Goal: Information Seeking & Learning: Learn about a topic

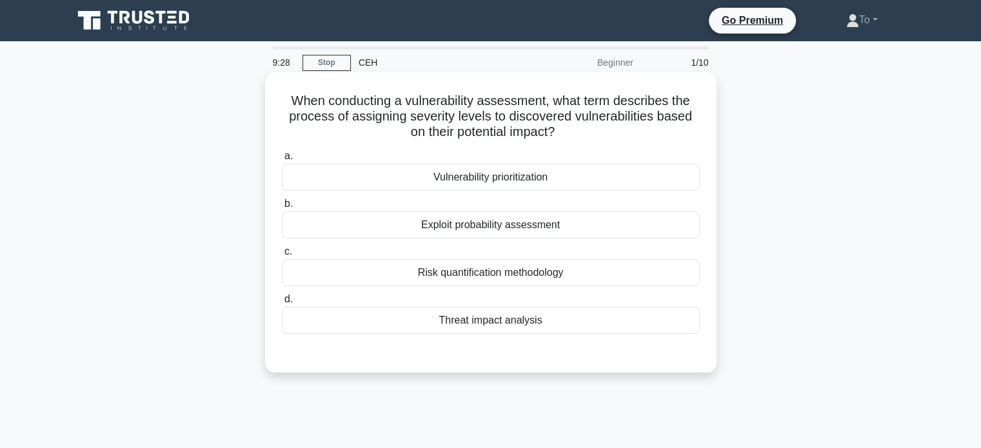
click at [515, 319] on div "Threat impact analysis" at bounding box center [491, 320] width 418 height 27
click at [282, 304] on input "d. Threat impact analysis" at bounding box center [282, 299] width 0 height 8
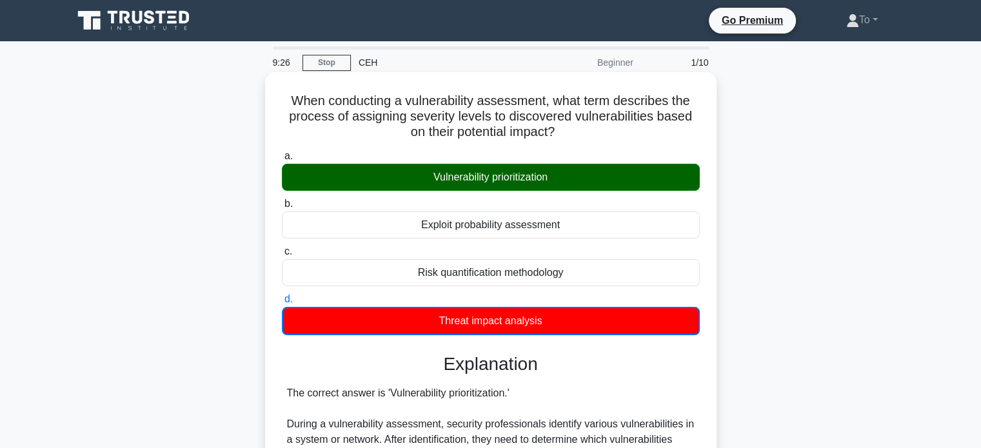
click at [521, 180] on div "Vulnerability prioritization" at bounding box center [491, 177] width 418 height 27
click at [282, 161] on input "a. Vulnerability prioritization" at bounding box center [282, 156] width 0 height 8
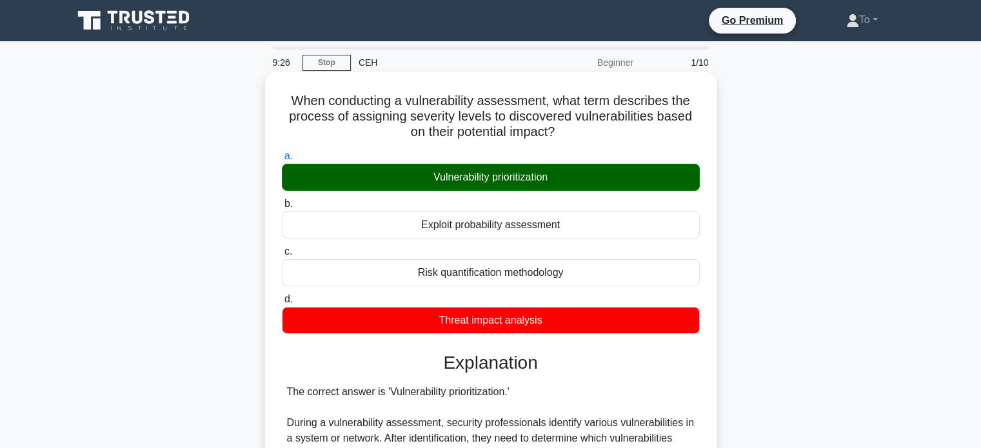
click at [522, 180] on div "Vulnerability prioritization" at bounding box center [491, 177] width 418 height 27
click at [282, 161] on input "a. Vulnerability prioritization" at bounding box center [282, 156] width 0 height 8
click at [523, 180] on div "Vulnerability prioritization" at bounding box center [491, 177] width 418 height 27
click at [282, 161] on input "a. Vulnerability prioritization" at bounding box center [282, 156] width 0 height 8
click at [525, 179] on div "Vulnerability prioritization" at bounding box center [491, 177] width 418 height 27
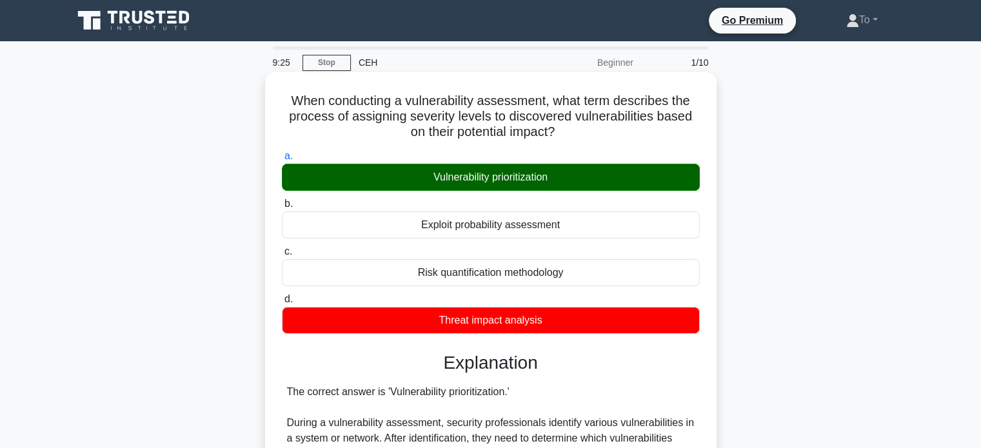
click at [282, 161] on input "a. Vulnerability prioritization" at bounding box center [282, 156] width 0 height 8
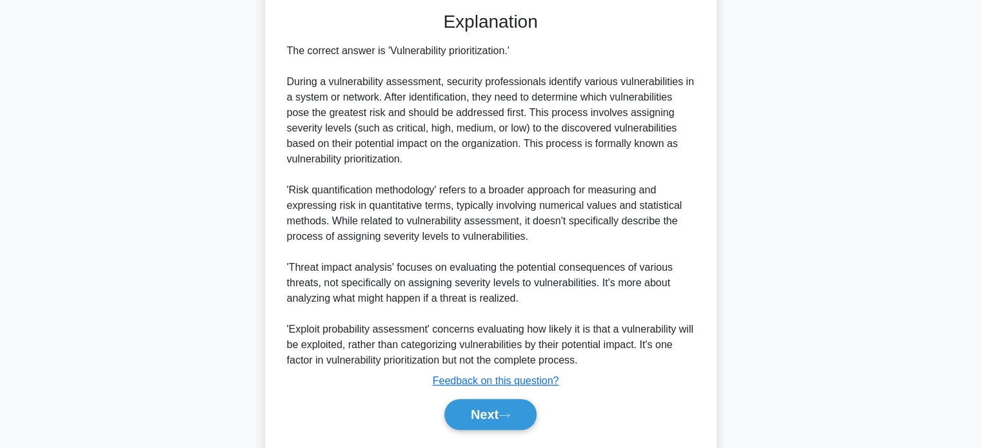
scroll to position [377, 0]
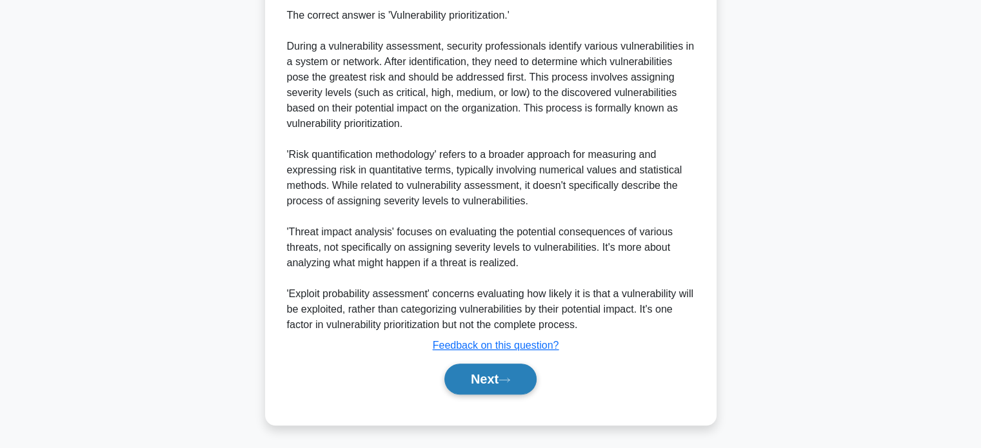
click at [501, 379] on button "Next" at bounding box center [490, 379] width 92 height 31
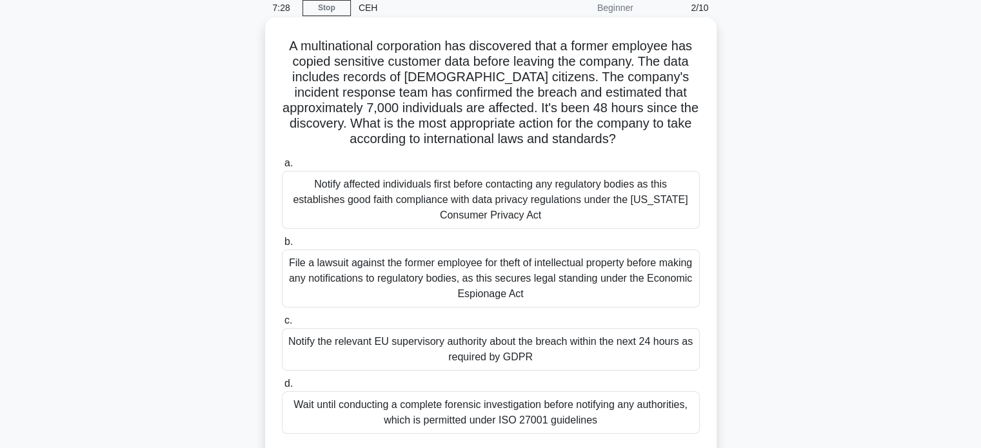
scroll to position [248, 0]
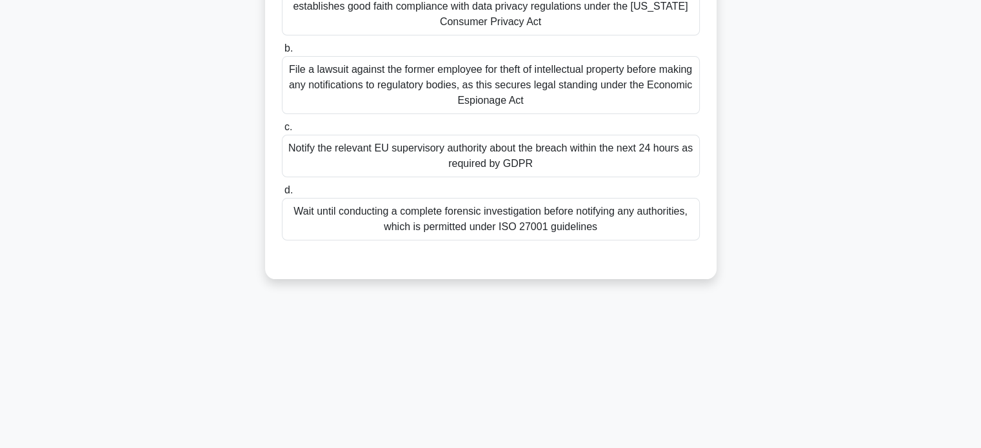
click at [453, 166] on div "Notify the relevant EU supervisory authority about the breach within the next 2…" at bounding box center [491, 156] width 418 height 43
click at [282, 132] on input "c. Notify the relevant EU supervisory authority about the breach within the nex…" at bounding box center [282, 127] width 0 height 8
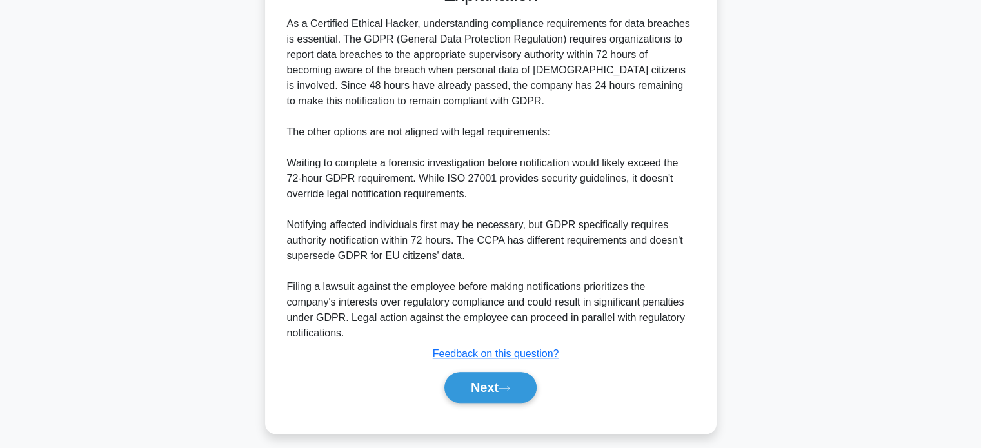
scroll to position [531, 0]
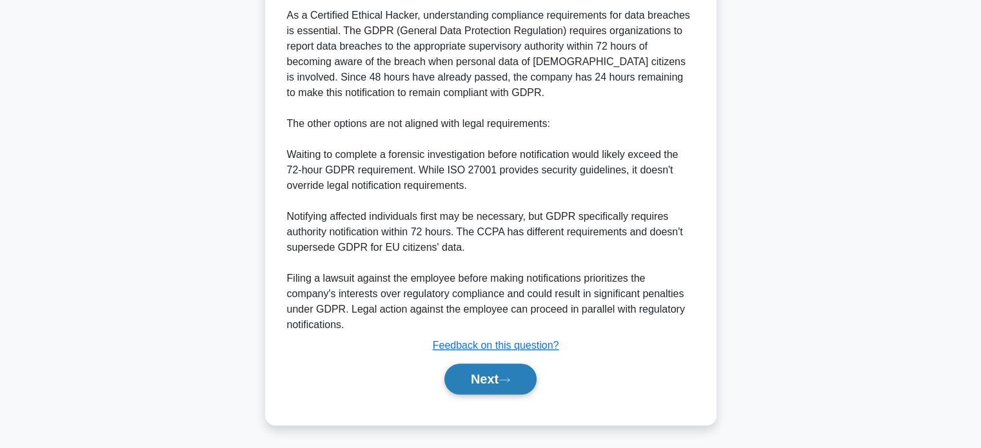
click at [493, 376] on button "Next" at bounding box center [490, 379] width 92 height 31
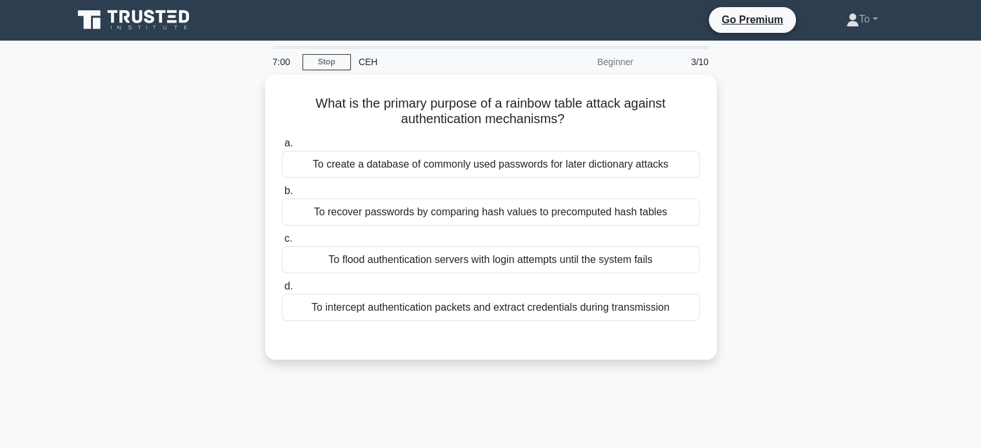
scroll to position [0, 0]
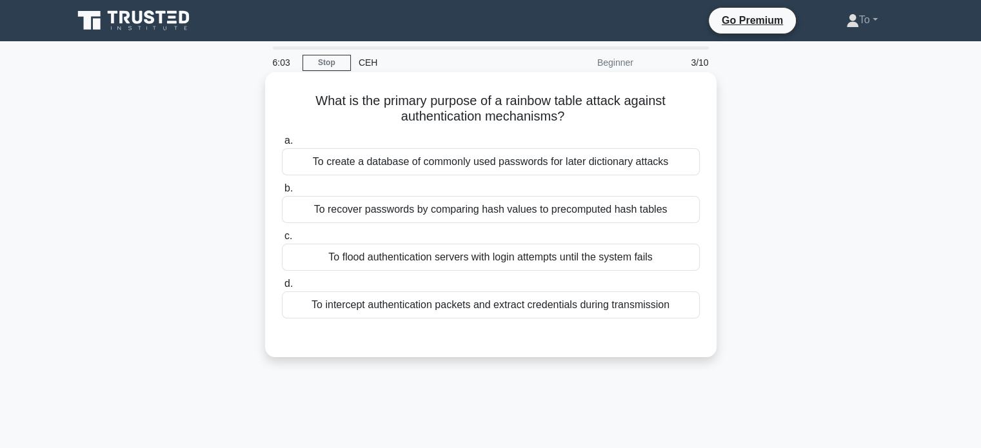
click at [452, 164] on div "To create a database of commonly used passwords for later dictionary attacks" at bounding box center [491, 161] width 418 height 27
click at [282, 145] on input "a. To create a database of commonly used passwords for later dictionary attacks" at bounding box center [282, 141] width 0 height 8
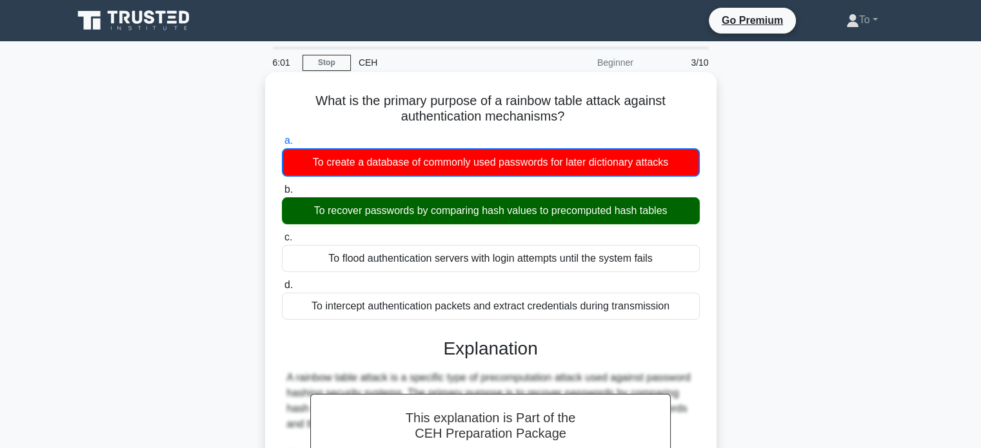
click at [384, 212] on div "To recover passwords by comparing hash values to precomputed hash tables" at bounding box center [491, 210] width 418 height 27
click at [282, 194] on input "b. To recover passwords by comparing hash values to precomputed hash tables" at bounding box center [282, 190] width 0 height 8
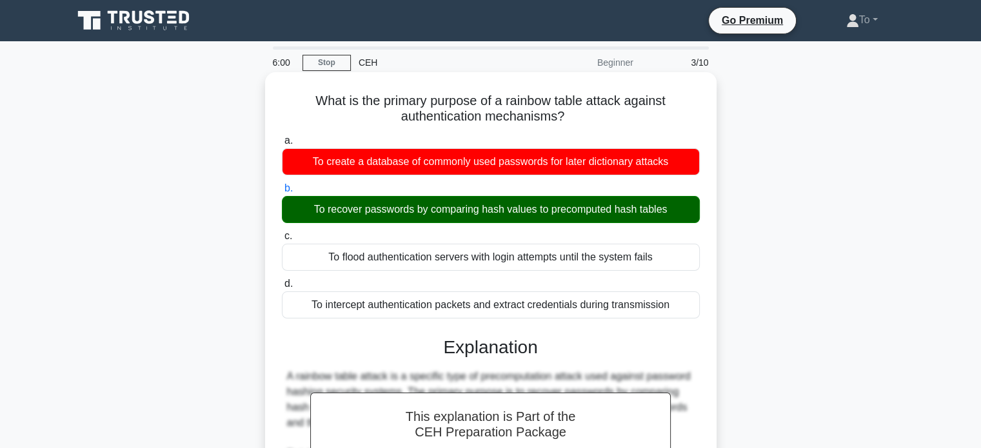
click at [384, 212] on div "To recover passwords by comparing hash values to precomputed hash tables" at bounding box center [491, 209] width 418 height 27
click at [282, 193] on input "b. To recover passwords by comparing hash values to precomputed hash tables" at bounding box center [282, 188] width 0 height 8
click at [384, 212] on div "To recover passwords by comparing hash values to precomputed hash tables" at bounding box center [491, 209] width 418 height 27
click at [282, 193] on input "b. To recover passwords by comparing hash values to precomputed hash tables" at bounding box center [282, 188] width 0 height 8
click at [384, 212] on div "To recover passwords by comparing hash values to precomputed hash tables" at bounding box center [491, 209] width 418 height 27
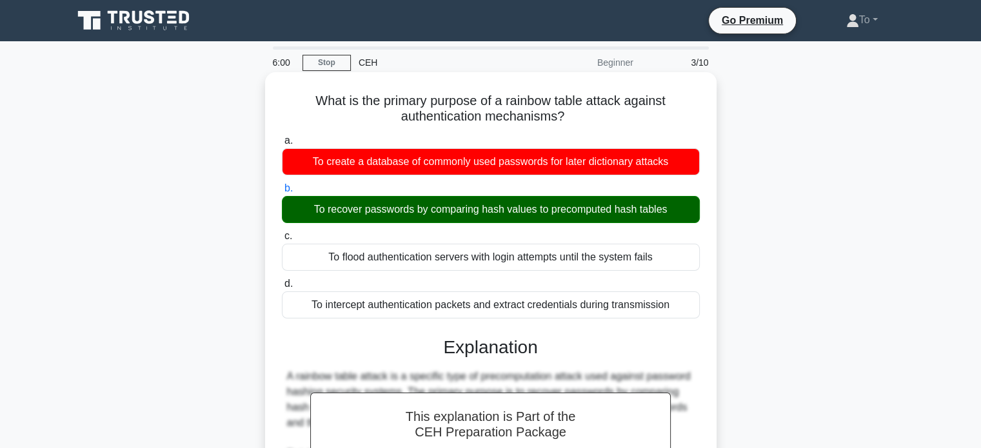
click at [282, 193] on input "b. To recover passwords by comparing hash values to precomputed hash tables" at bounding box center [282, 188] width 0 height 8
click at [384, 212] on div "To recover passwords by comparing hash values to precomputed hash tables" at bounding box center [491, 209] width 418 height 27
click at [282, 193] on input "b. To recover passwords by comparing hash values to precomputed hash tables" at bounding box center [282, 188] width 0 height 8
click at [516, 264] on div "To flood authentication servers with login attempts until the system fails" at bounding box center [491, 257] width 418 height 27
click at [282, 241] on input "c. To flood authentication servers with login attempts until the system fails" at bounding box center [282, 236] width 0 height 8
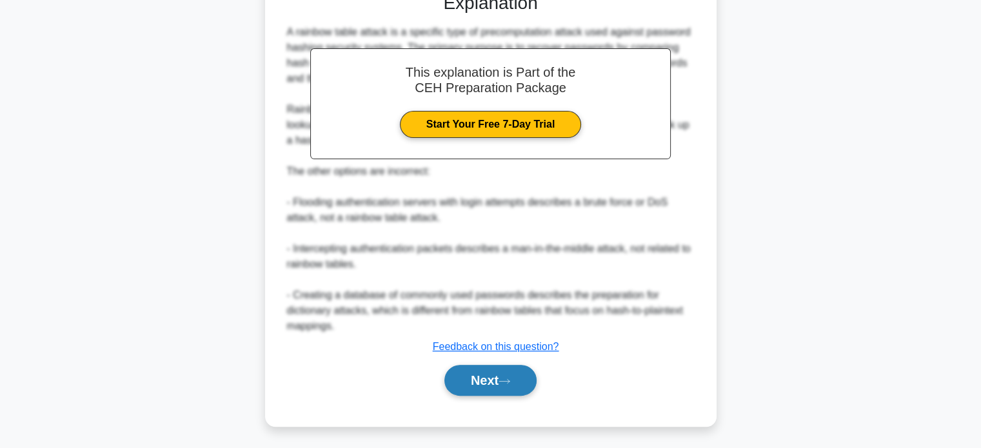
scroll to position [347, 0]
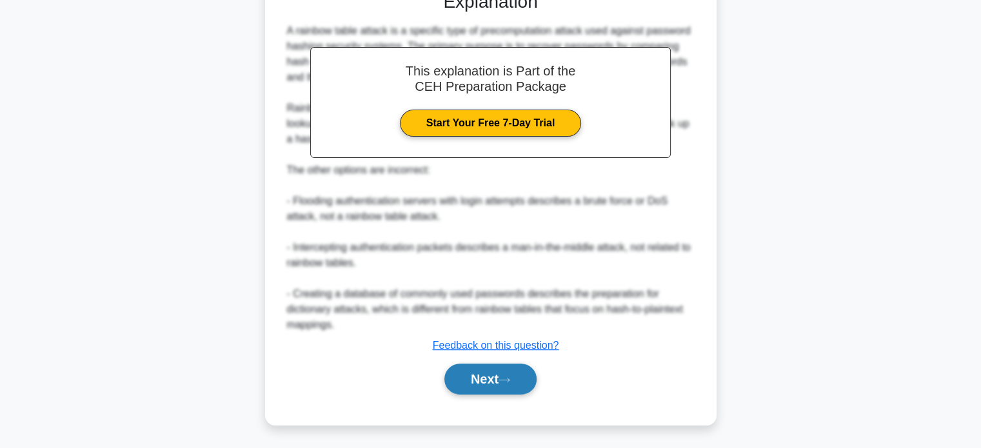
click at [489, 382] on button "Next" at bounding box center [490, 379] width 92 height 31
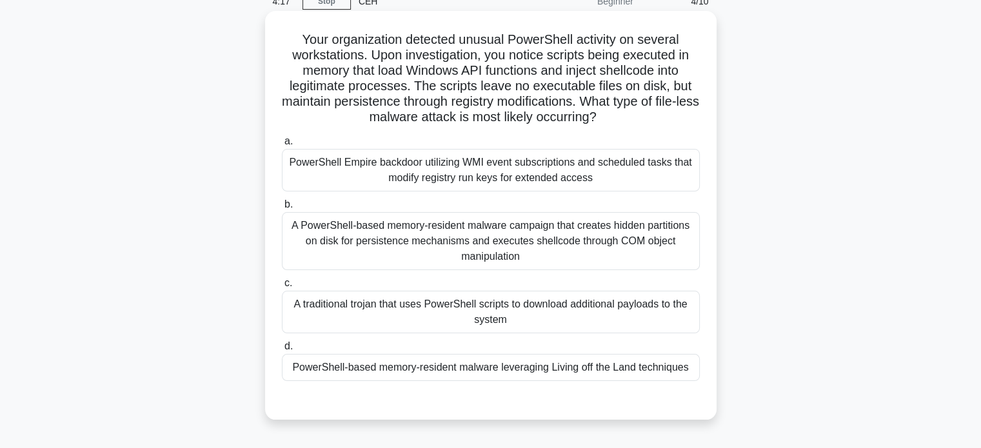
scroll to position [65, 0]
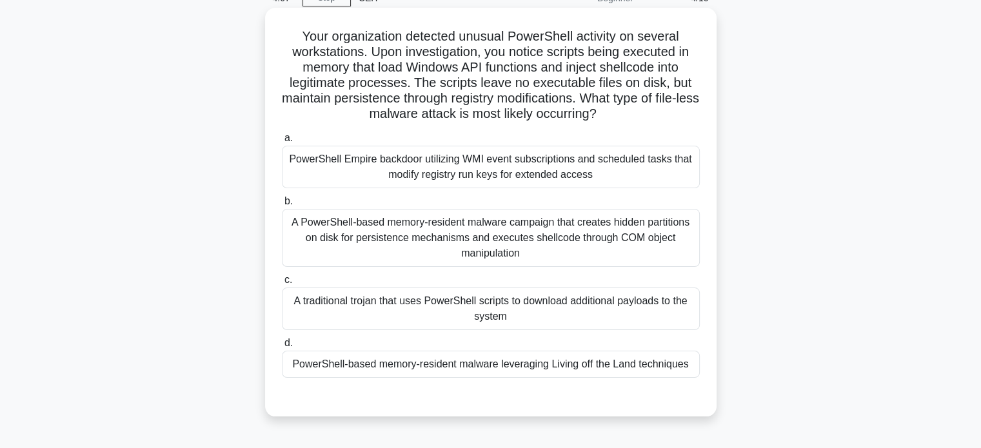
click at [562, 319] on div "A traditional trojan that uses PowerShell scripts to download additional payloa…" at bounding box center [491, 309] width 418 height 43
click at [282, 284] on input "c. A traditional trojan that uses PowerShell scripts to download additional pay…" at bounding box center [282, 280] width 0 height 8
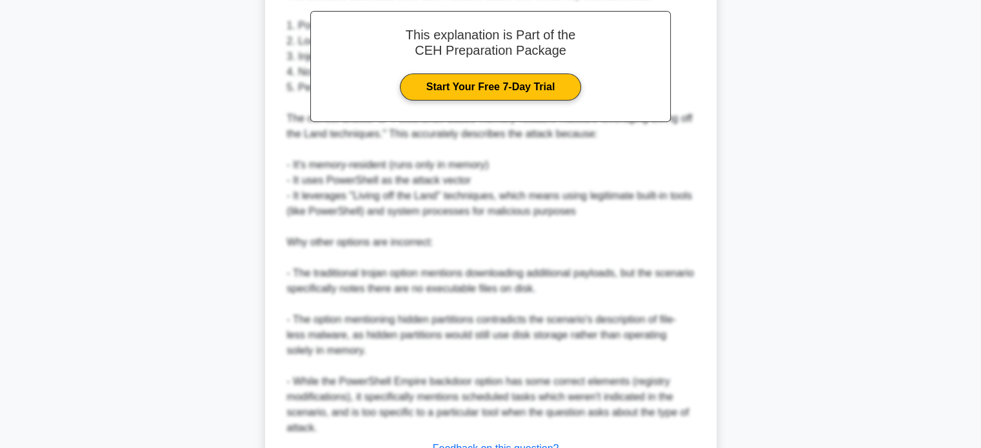
scroll to position [610, 0]
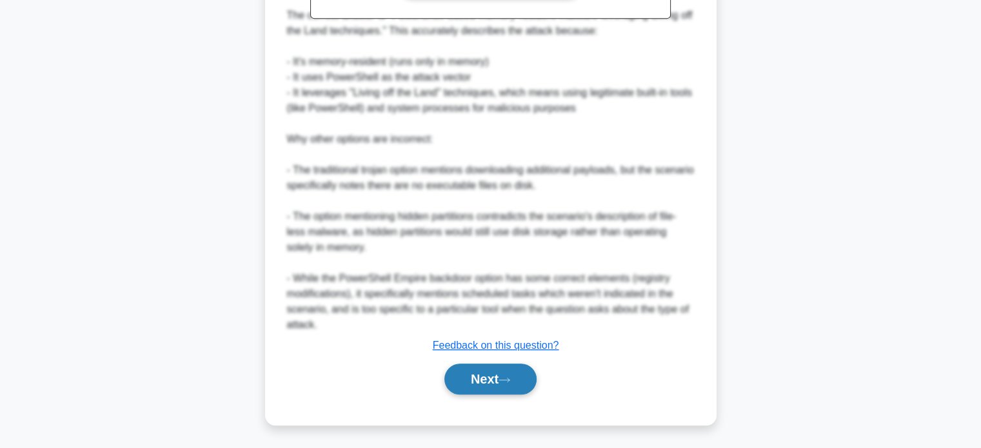
click at [473, 379] on button "Next" at bounding box center [490, 379] width 92 height 31
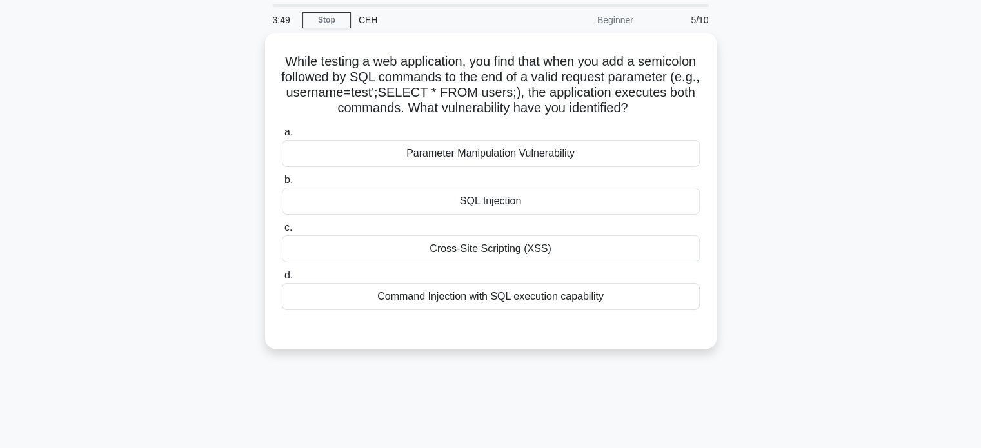
scroll to position [0, 0]
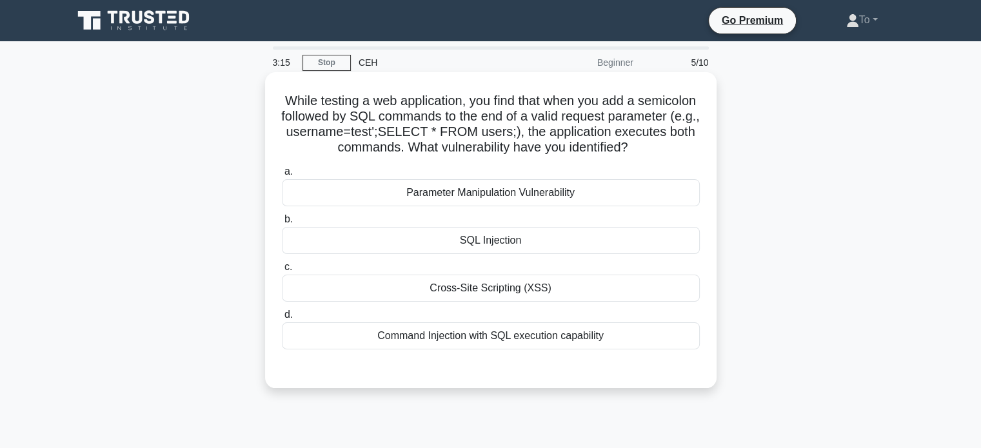
click at [506, 242] on div "SQL Injection" at bounding box center [491, 240] width 418 height 27
click at [282, 224] on input "b. SQL Injection" at bounding box center [282, 219] width 0 height 8
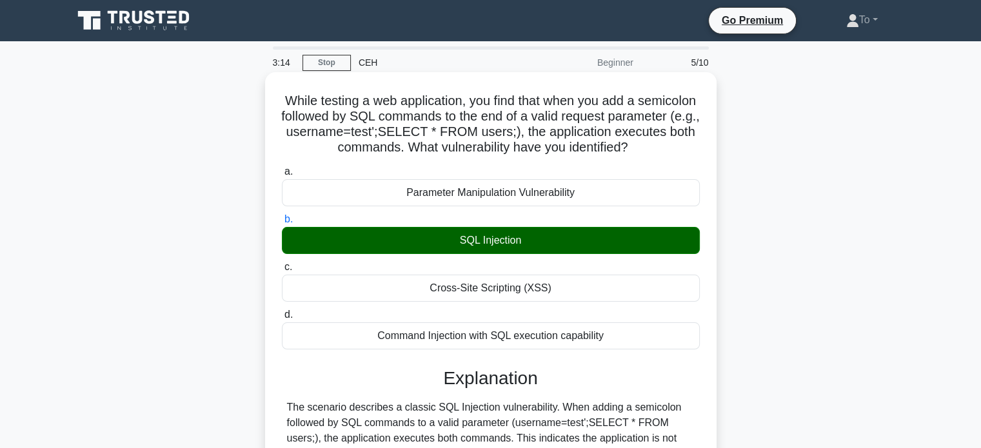
scroll to position [361, 0]
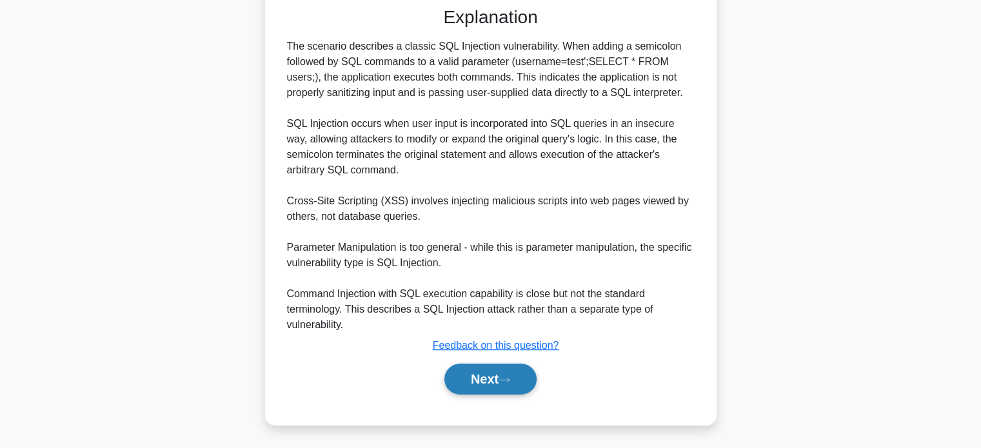
click at [477, 381] on button "Next" at bounding box center [490, 379] width 92 height 31
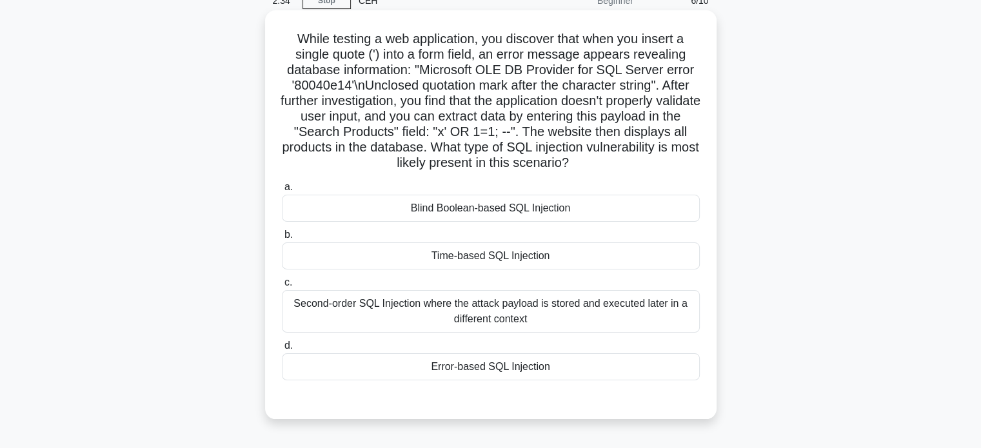
scroll to position [65, 0]
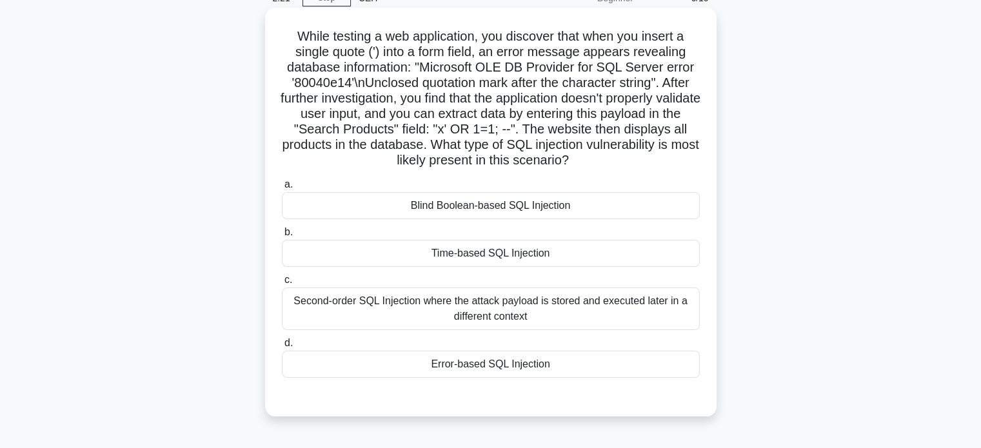
click at [470, 364] on div "Error-based SQL Injection" at bounding box center [491, 364] width 418 height 27
click at [282, 348] on input "d. Error-based SQL Injection" at bounding box center [282, 343] width 0 height 8
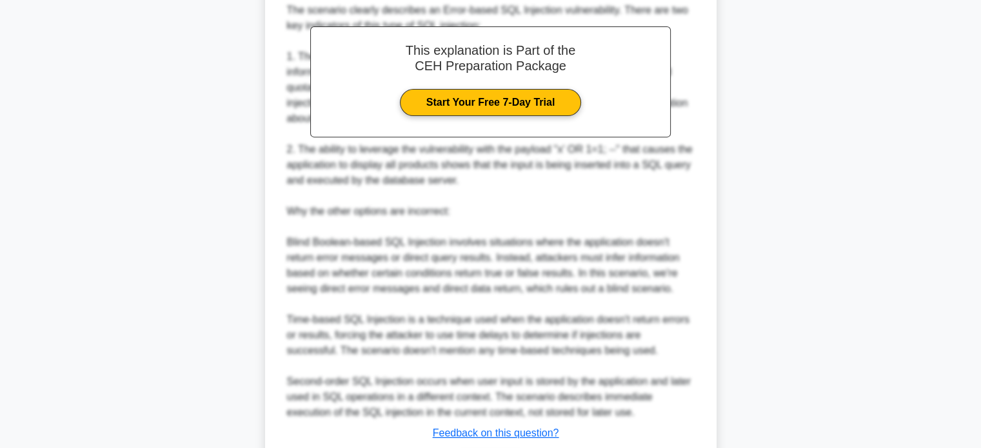
scroll to position [578, 0]
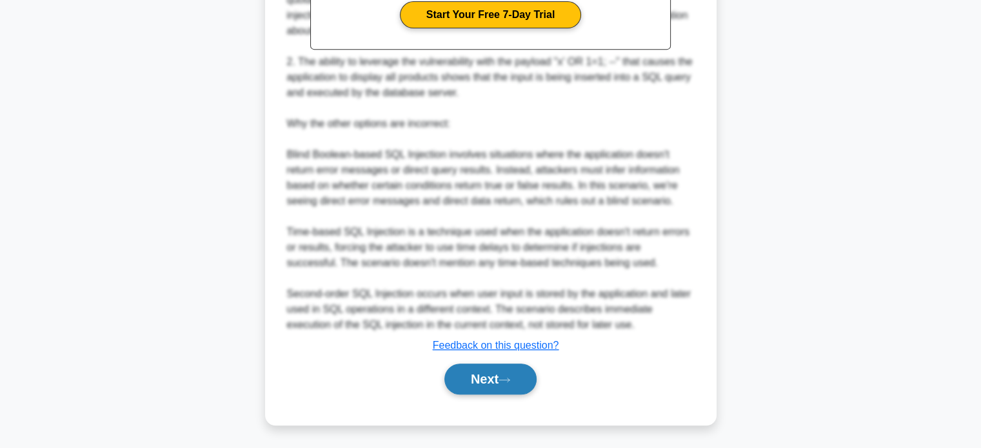
click at [467, 387] on button "Next" at bounding box center [490, 379] width 92 height 31
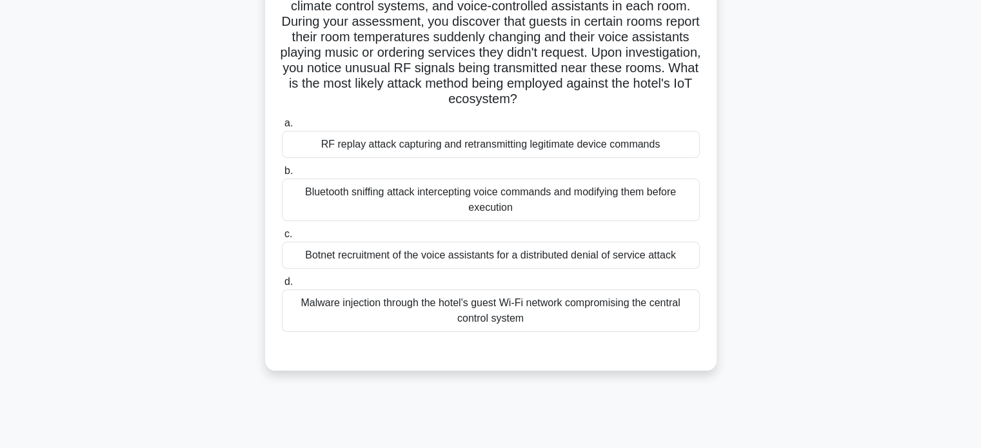
scroll to position [129, 0]
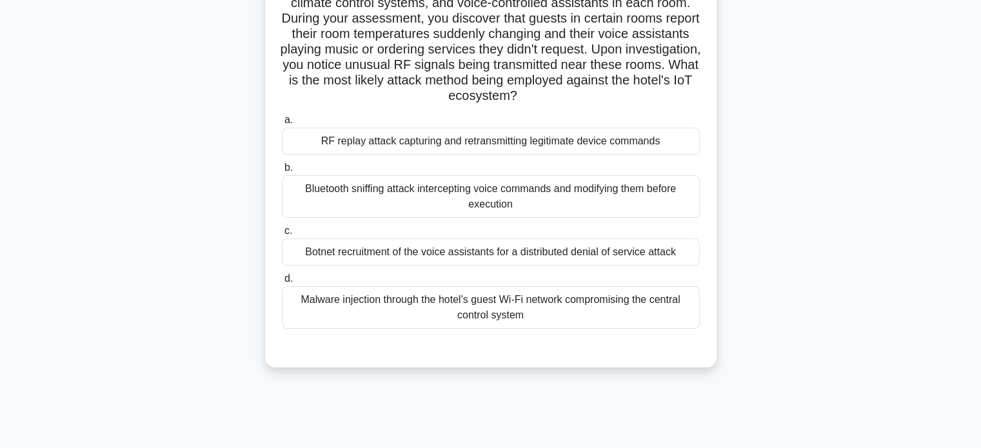
click at [460, 138] on div "RF replay attack capturing and retransmitting legitimate device commands" at bounding box center [491, 141] width 418 height 27
click at [282, 124] on input "a. RF replay attack capturing and retransmitting legitimate device commands" at bounding box center [282, 120] width 0 height 8
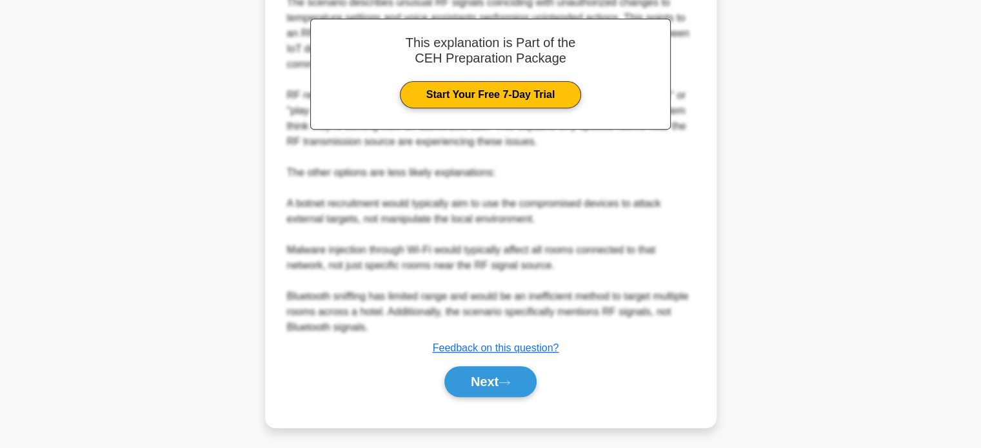
scroll to position [516, 0]
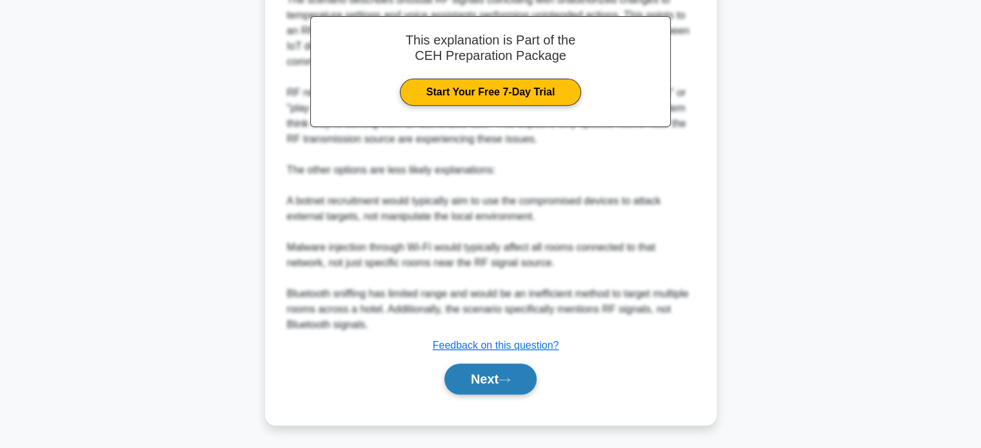
click at [475, 381] on button "Next" at bounding box center [490, 379] width 92 height 31
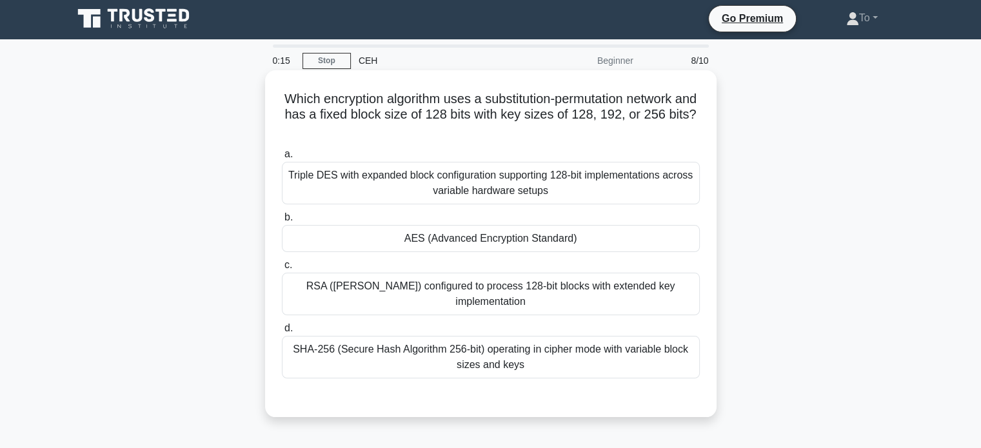
scroll to position [0, 0]
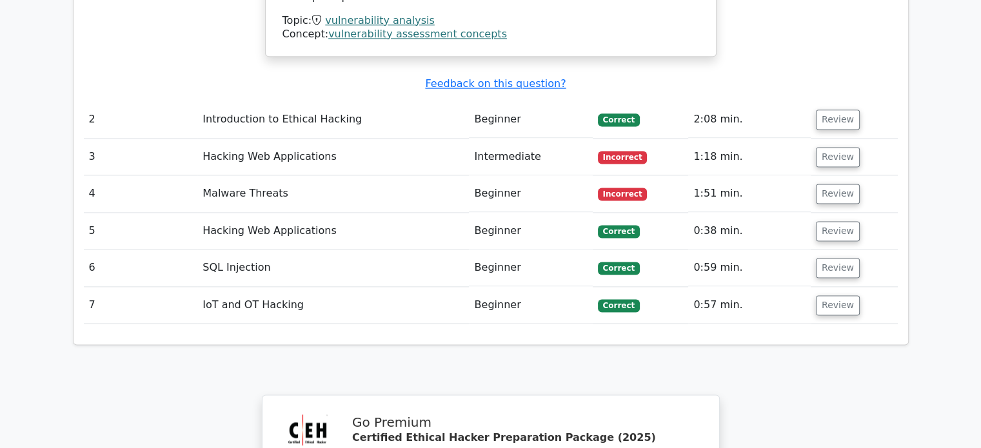
scroll to position [1671, 0]
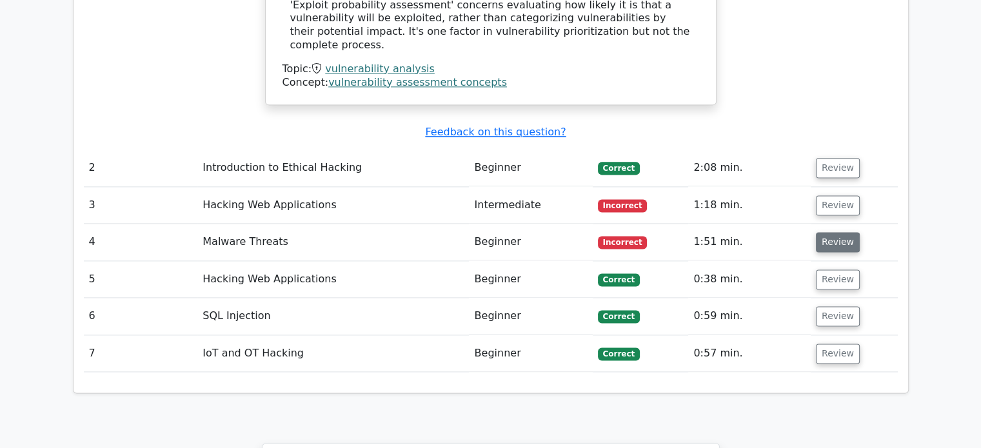
click at [837, 232] on button "Review" at bounding box center [838, 242] width 44 height 20
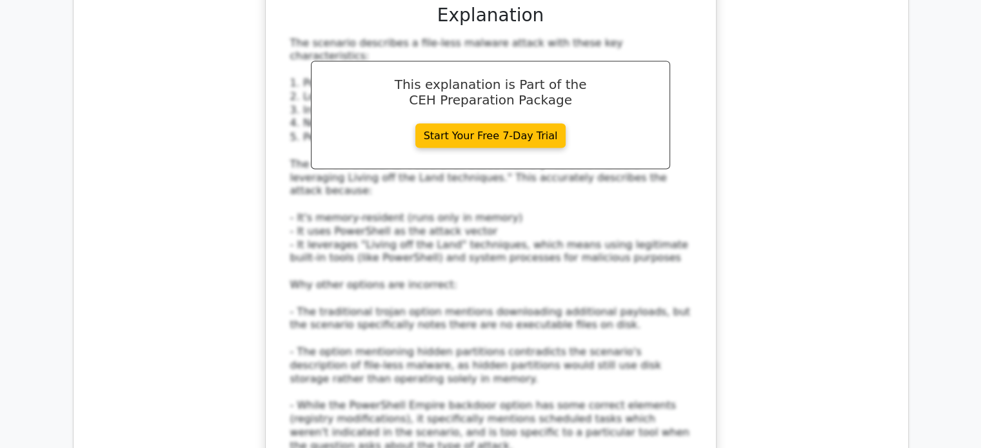
scroll to position [2445, 0]
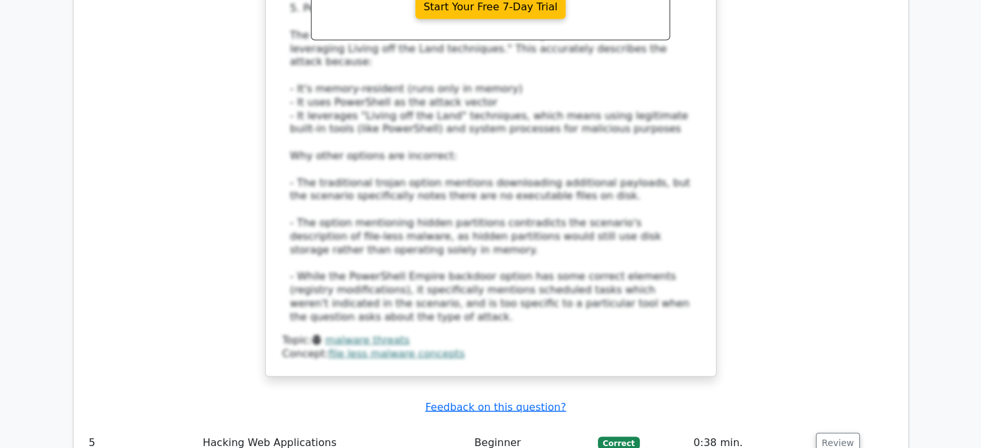
click at [691, 165] on div "The scenario describes a file-less malware attack with these key characteristic…" at bounding box center [491, 116] width 417 height 416
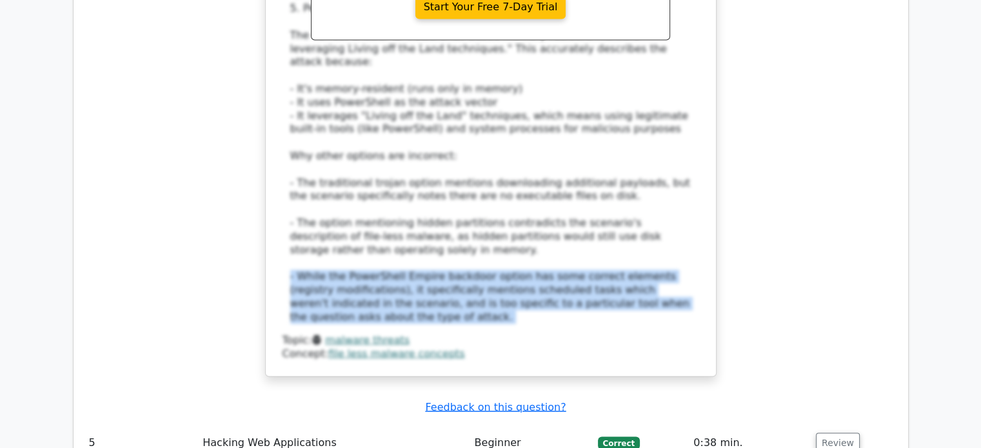
click at [691, 165] on div "The scenario describes a file-less malware attack with these key characteristic…" at bounding box center [491, 116] width 417 height 416
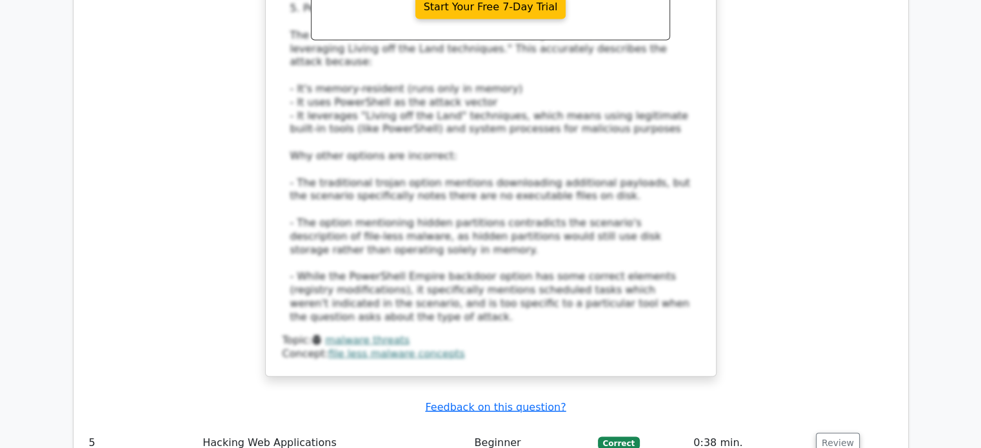
click at [646, 121] on div "The scenario describes a file-less malware attack with these key characteristic…" at bounding box center [490, 116] width 401 height 416
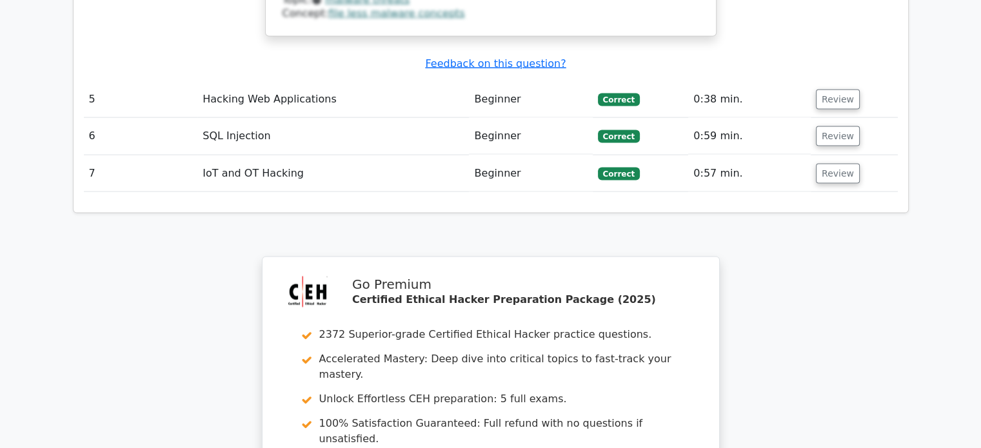
scroll to position [3016, 0]
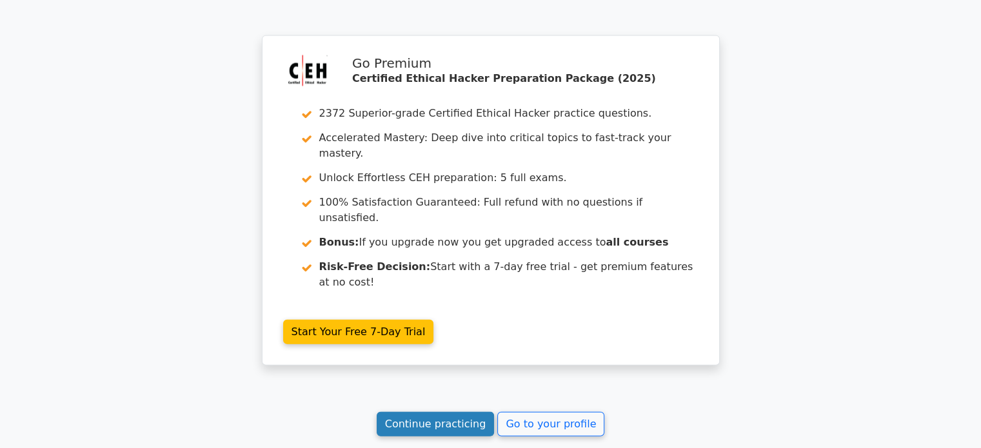
click at [460, 412] on link "Continue practicing" at bounding box center [436, 424] width 118 height 25
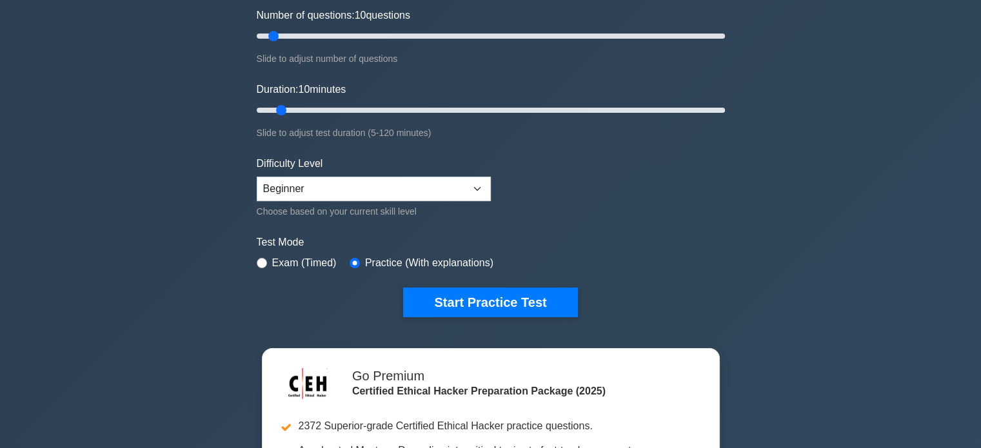
scroll to position [194, 0]
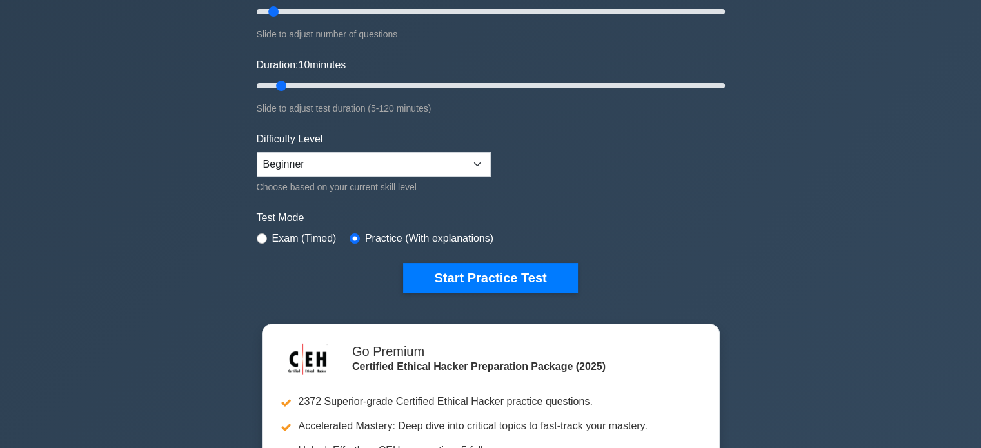
click at [302, 243] on label "Exam (Timed)" at bounding box center [304, 238] width 65 height 15
click at [303, 239] on label "Exam (Timed)" at bounding box center [304, 238] width 65 height 15
click at [265, 237] on input "radio" at bounding box center [262, 238] width 10 height 10
radio input "true"
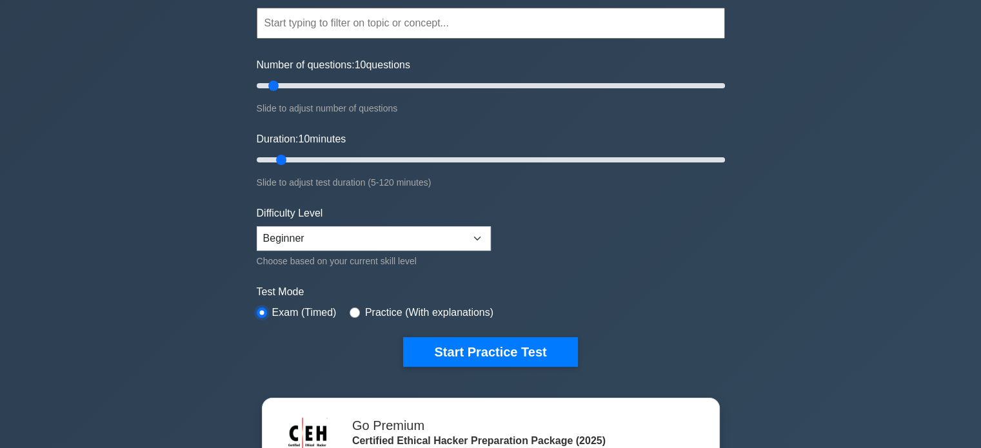
scroll to position [129, 0]
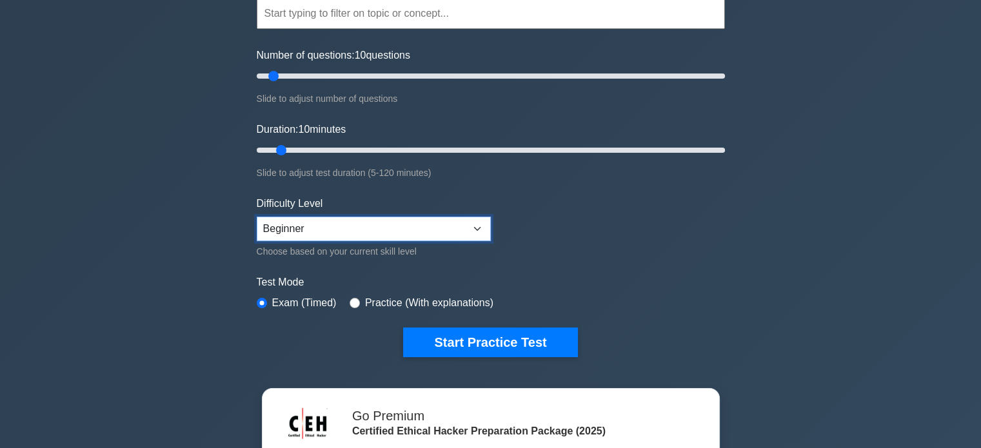
click at [390, 224] on select "Beginner Intermediate Expert" at bounding box center [374, 229] width 234 height 25
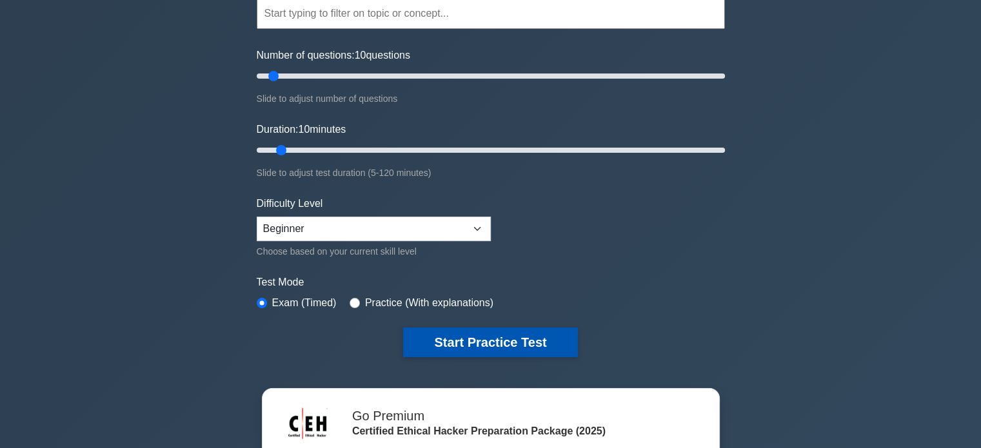
click at [521, 337] on button "Start Practice Test" at bounding box center [490, 343] width 174 height 30
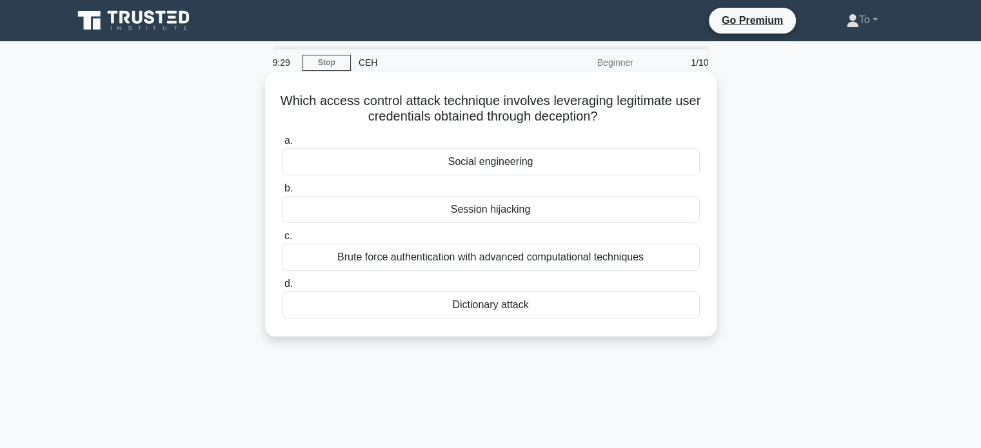
click at [506, 304] on div "Dictionary attack" at bounding box center [491, 305] width 418 height 27
click at [282, 288] on input "d. Dictionary attack" at bounding box center [282, 284] width 0 height 8
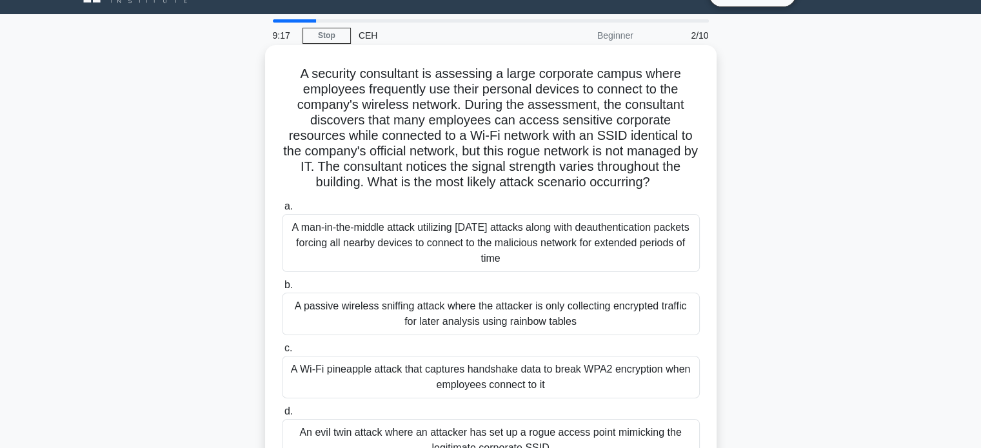
scroll to position [65, 0]
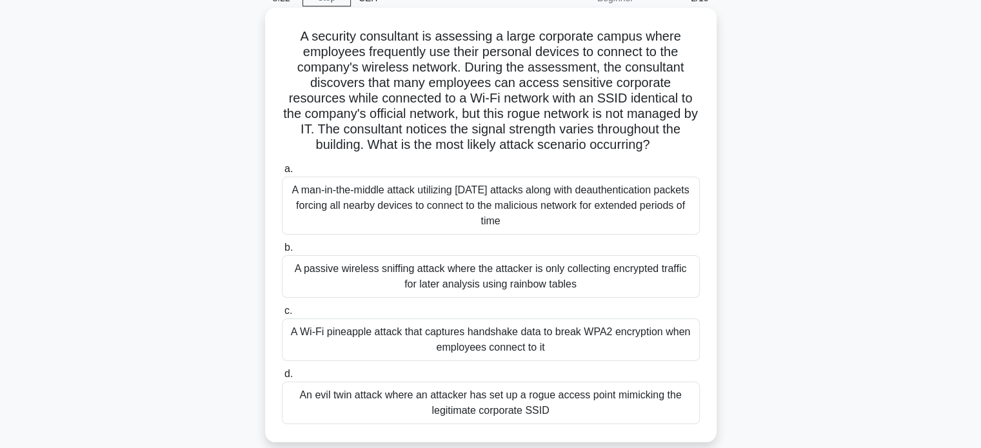
click at [477, 230] on div "A man-in-the-middle attack utilizing [DATE] attacks along with deauthentication…" at bounding box center [491, 206] width 418 height 58
click at [282, 174] on input "a. A man-in-the-middle attack utilizing Karma attacks along with deauthenticati…" at bounding box center [282, 169] width 0 height 8
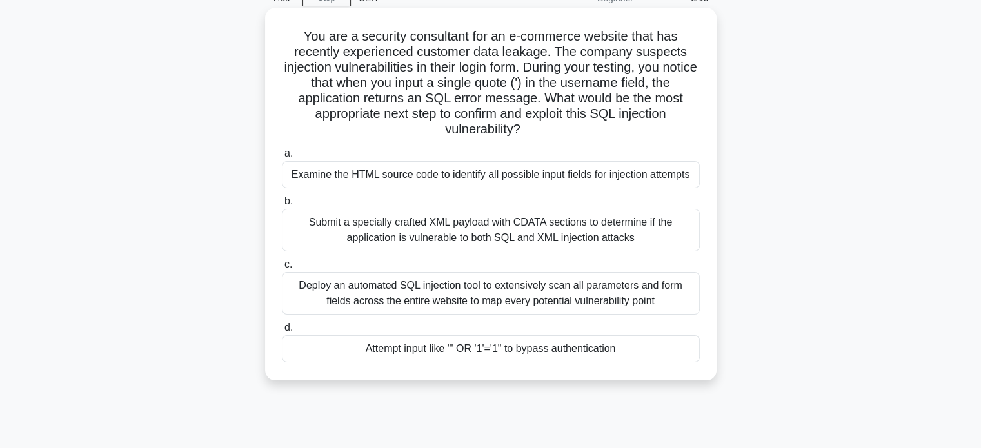
click at [476, 350] on div "Attempt input like "' OR '1'='1" to bypass authentication" at bounding box center [491, 348] width 418 height 27
click at [282, 332] on input "d. Attempt input like "' OR '1'='1" to bypass authentication" at bounding box center [282, 328] width 0 height 8
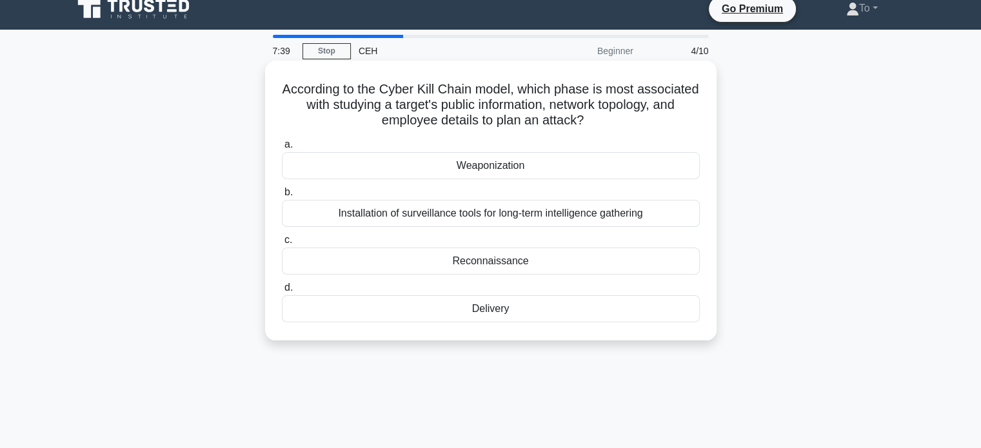
scroll to position [0, 0]
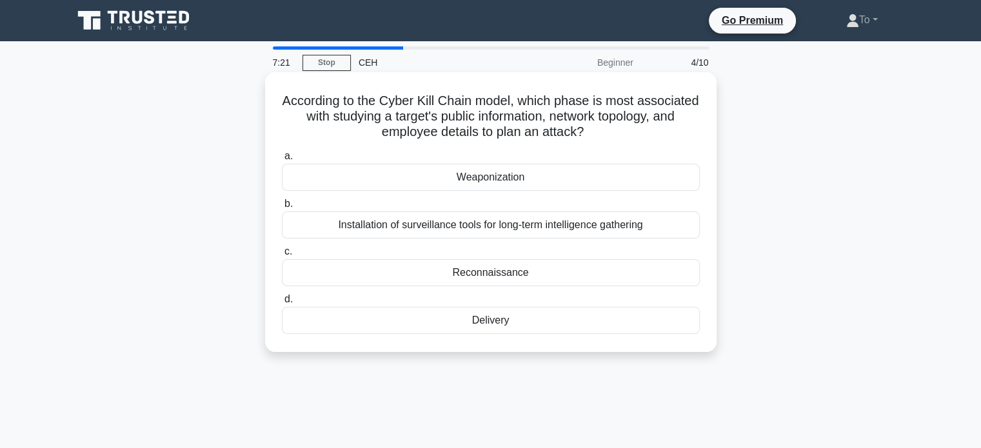
click at [446, 271] on div "Reconnaissance" at bounding box center [491, 272] width 418 height 27
click at [282, 256] on input "c. Reconnaissance" at bounding box center [282, 252] width 0 height 8
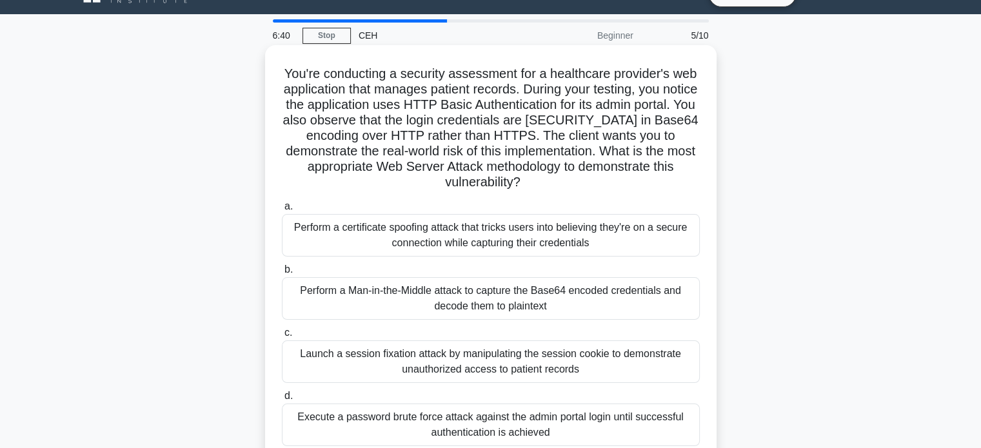
scroll to position [65, 0]
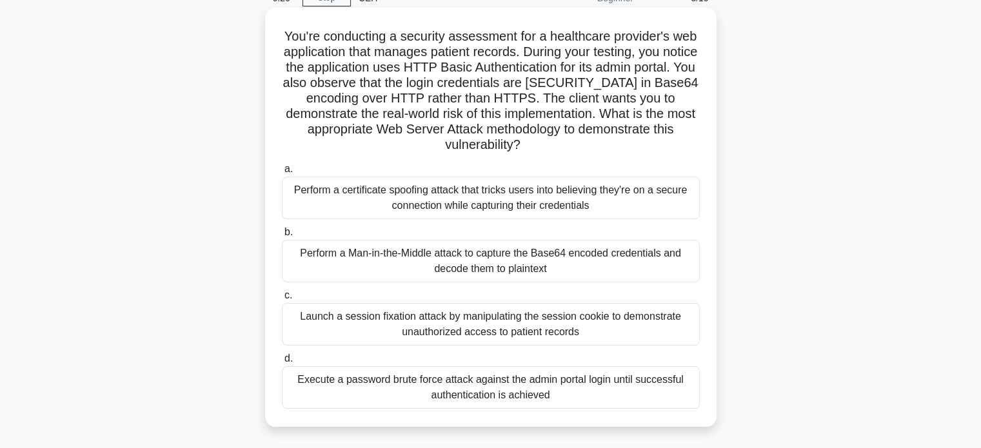
click at [474, 329] on div "Launch a session fixation attack by manipulating the session cookie to demonstr…" at bounding box center [491, 324] width 418 height 43
click at [282, 300] on input "c. Launch a session fixation attack by manipulating the session cookie to demon…" at bounding box center [282, 296] width 0 height 8
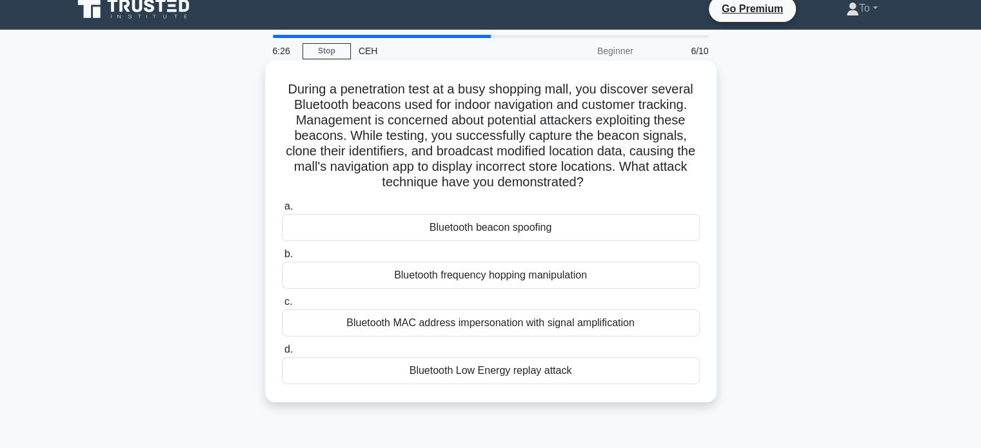
scroll to position [0, 0]
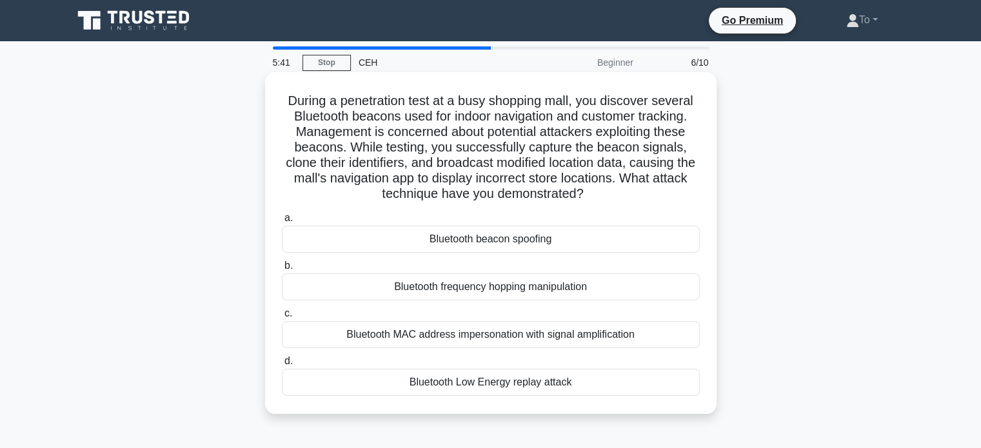
click at [479, 293] on div "Bluetooth frequency hopping manipulation" at bounding box center [491, 286] width 418 height 27
click at [282, 270] on input "b. Bluetooth frequency hopping manipulation" at bounding box center [282, 266] width 0 height 8
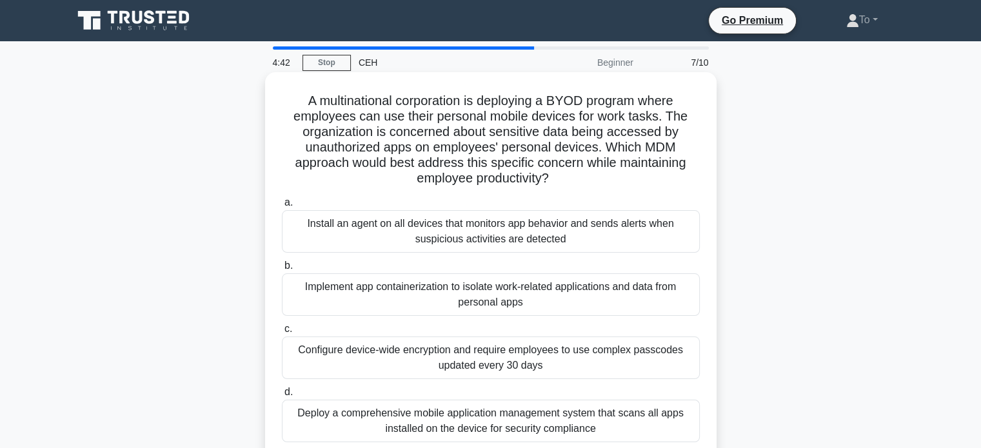
click at [441, 234] on div "Install an agent on all devices that monitors app behavior and sends alerts whe…" at bounding box center [491, 231] width 418 height 43
click at [282, 207] on input "a. Install an agent on all devices that monitors app behavior and sends alerts …" at bounding box center [282, 203] width 0 height 8
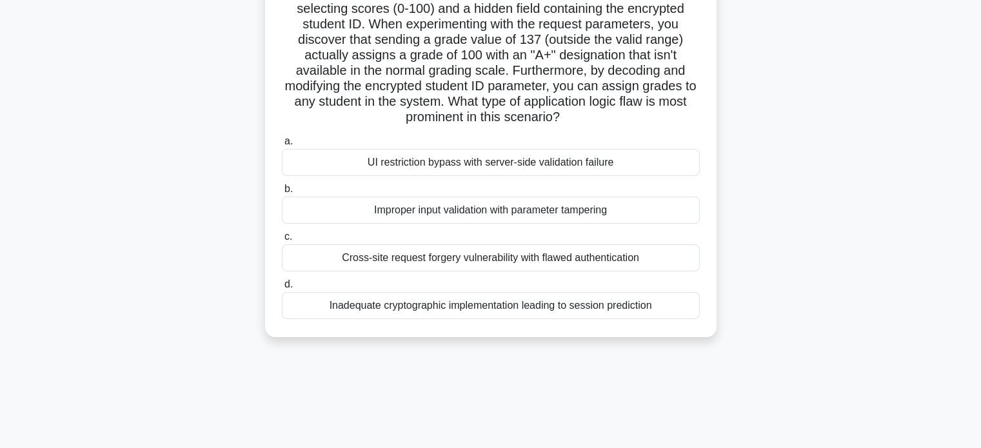
scroll to position [129, 0]
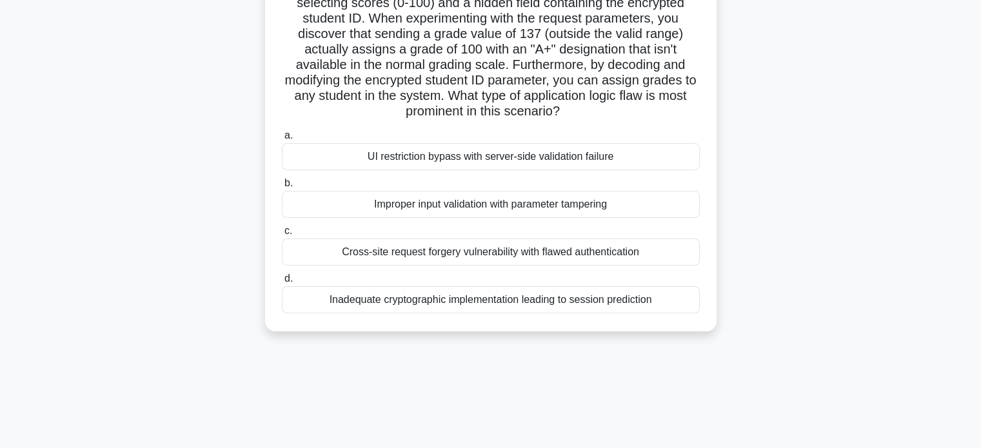
click at [472, 248] on div "Cross-site request forgery vulnerability with flawed authentication" at bounding box center [491, 252] width 418 height 27
click at [282, 235] on input "c. Cross-site request forgery vulnerability with flawed authentication" at bounding box center [282, 231] width 0 height 8
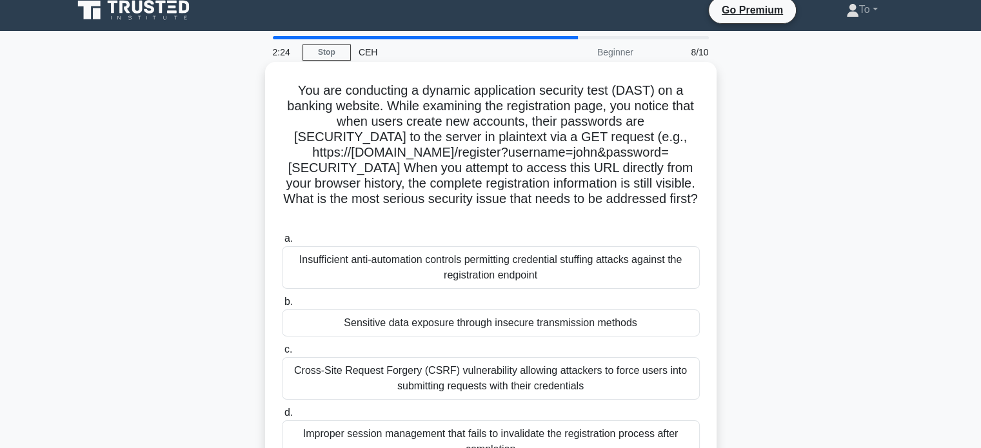
scroll to position [0, 0]
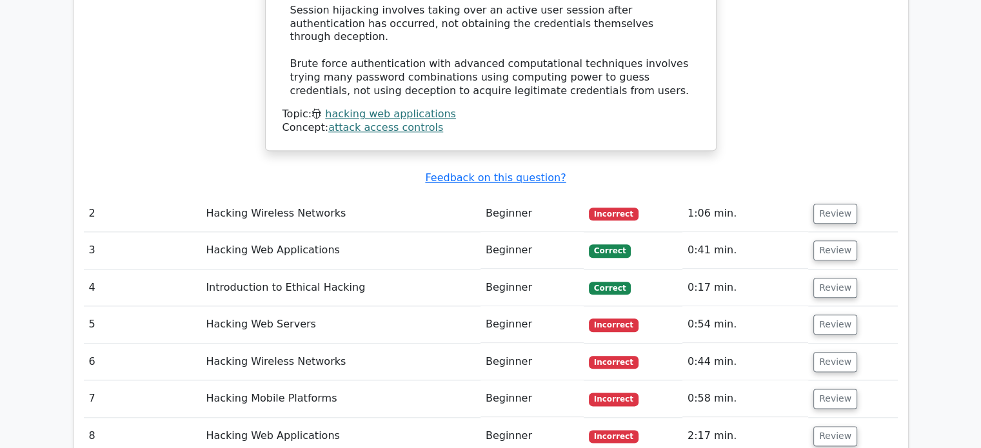
scroll to position [1484, 0]
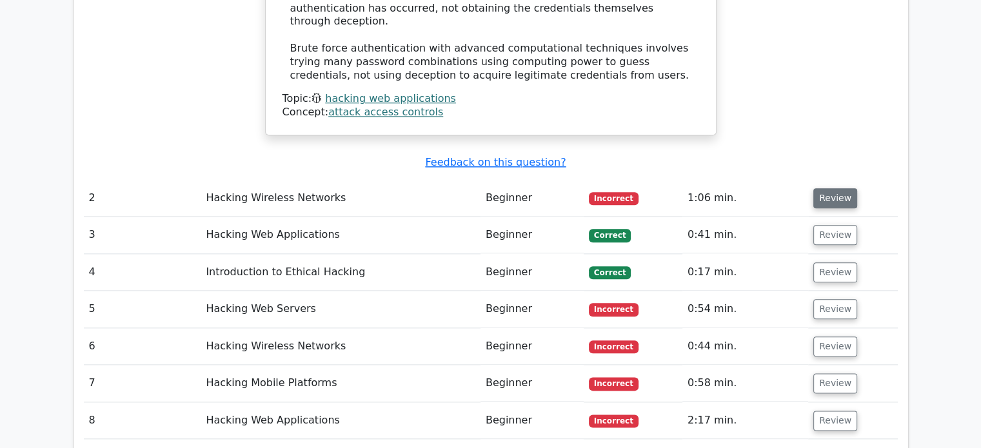
click at [820, 188] on button "Review" at bounding box center [835, 198] width 44 height 20
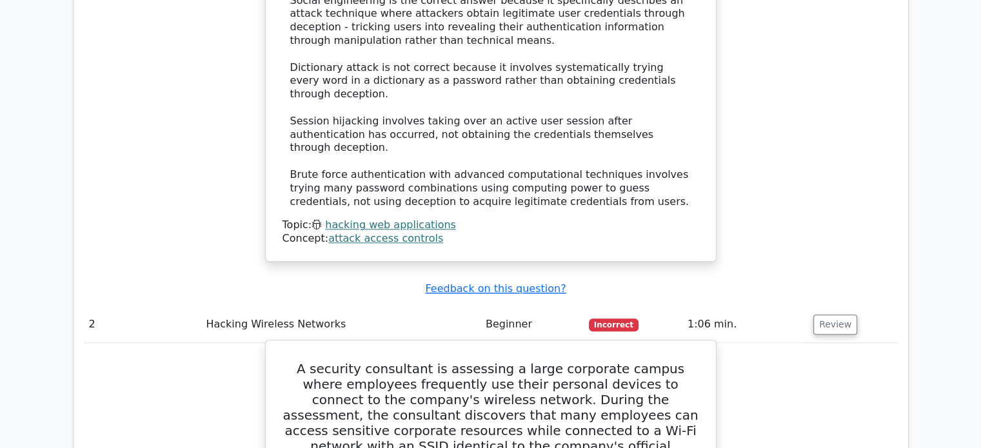
scroll to position [1355, 0]
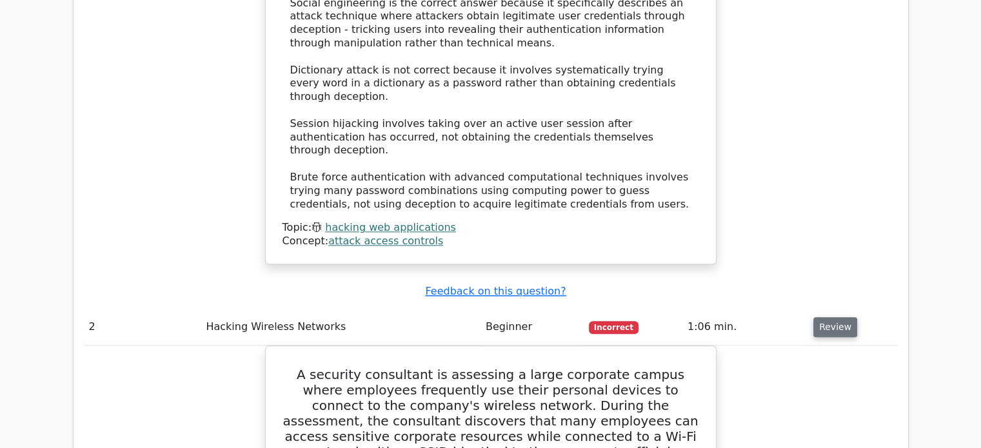
click at [829, 317] on button "Review" at bounding box center [835, 327] width 44 height 20
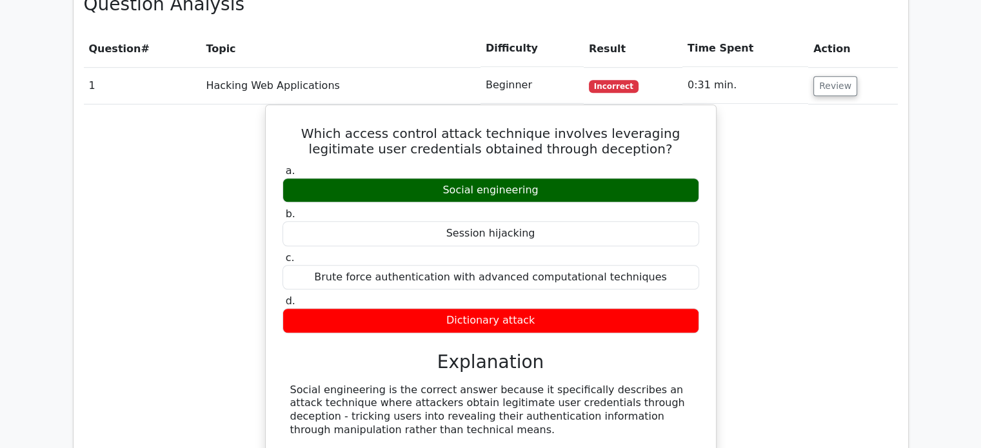
scroll to position [710, 0]
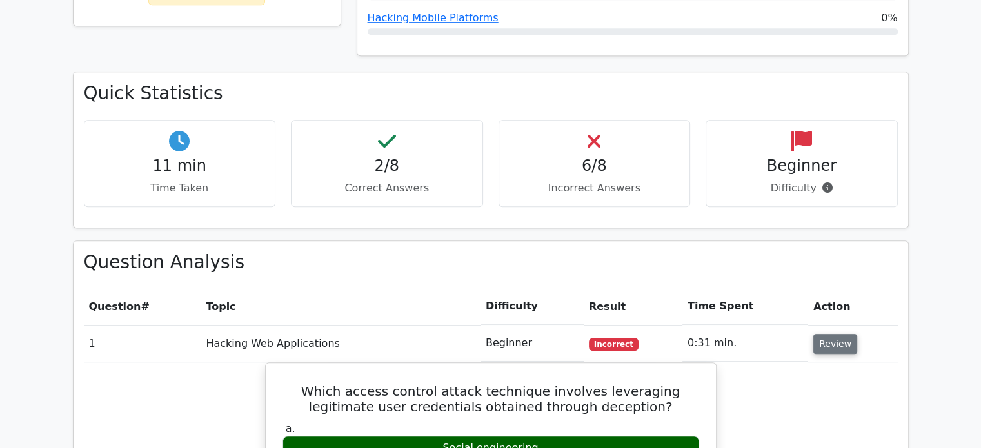
click at [822, 334] on button "Review" at bounding box center [835, 344] width 44 height 20
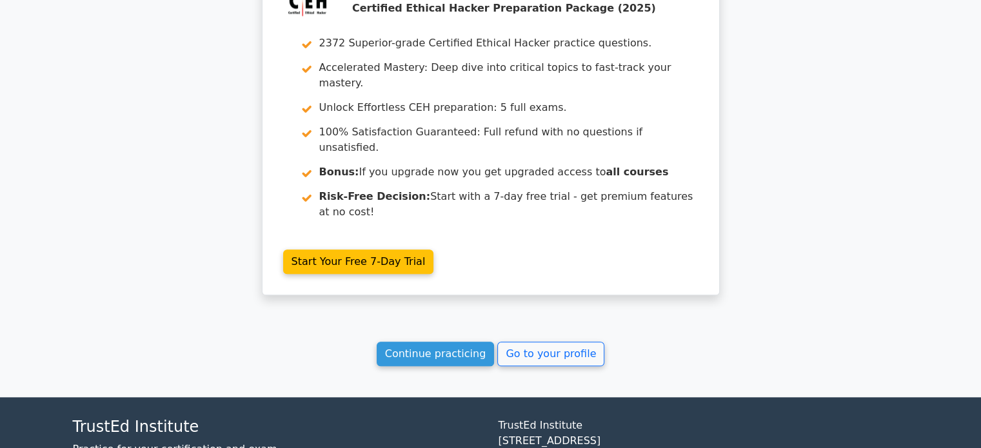
scroll to position [1442, 0]
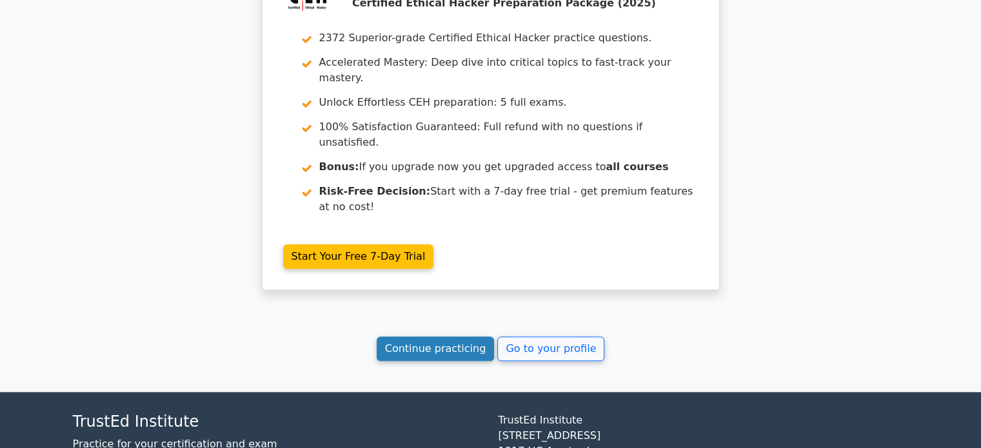
click at [418, 337] on link "Continue practicing" at bounding box center [436, 349] width 118 height 25
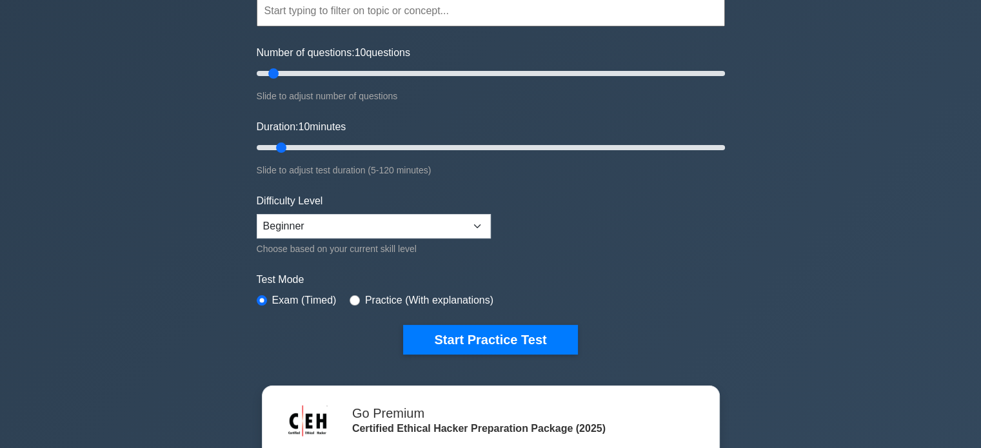
scroll to position [129, 0]
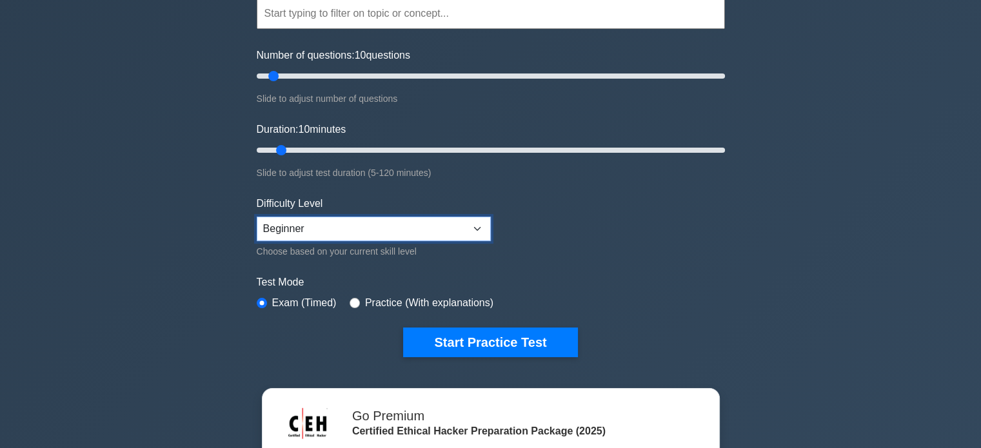
click at [373, 217] on select "Beginner Intermediate Expert" at bounding box center [374, 229] width 234 height 25
select select "expert"
click at [257, 217] on select "Beginner Intermediate Expert" at bounding box center [374, 229] width 234 height 25
click at [290, 152] on input "Duration: 10 minutes" at bounding box center [491, 150] width 468 height 15
type input "15"
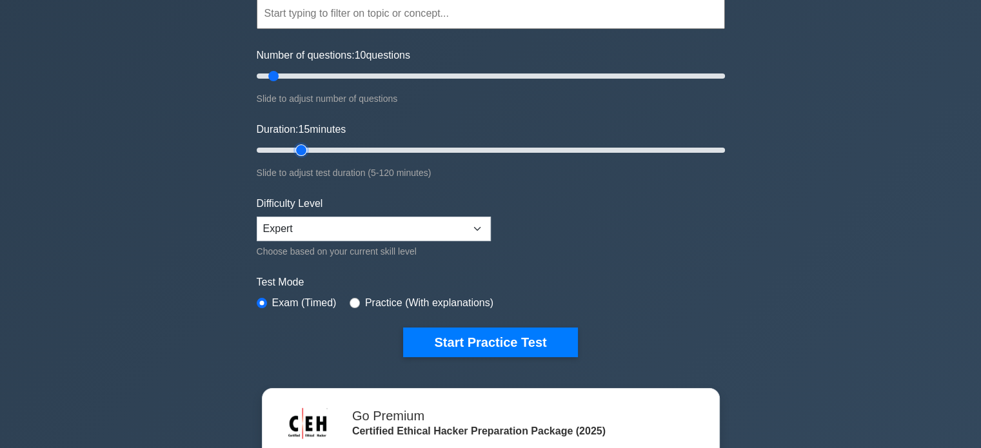
click at [292, 152] on input "Duration: 15 minutes" at bounding box center [491, 150] width 468 height 15
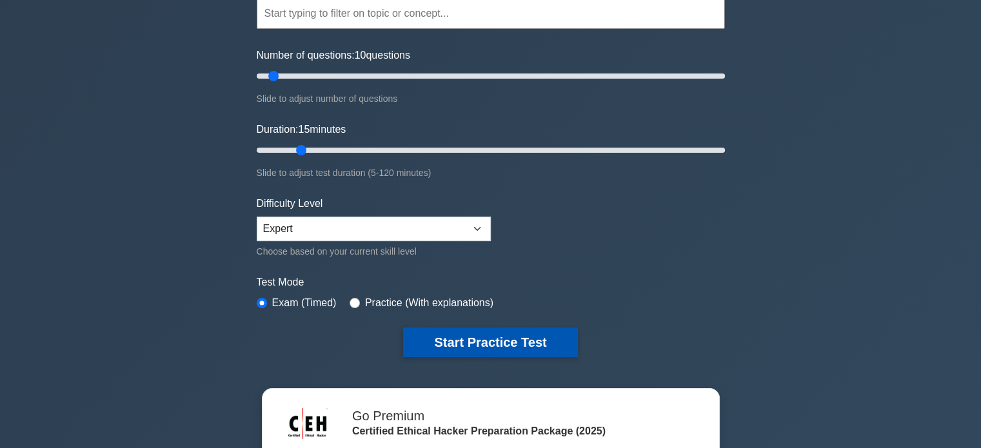
click at [468, 351] on button "Start Practice Test" at bounding box center [490, 343] width 174 height 30
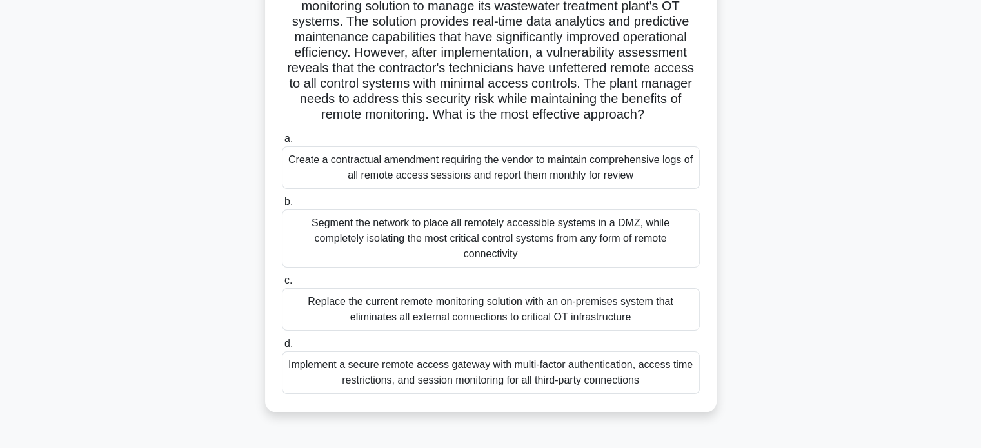
scroll to position [129, 0]
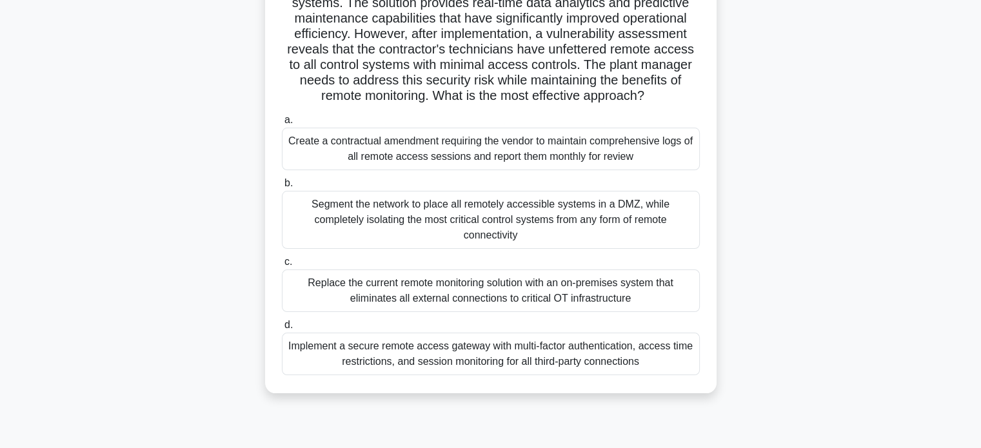
click at [479, 343] on div "Implement a secure remote access gateway with multi-factor authentication, acce…" at bounding box center [491, 354] width 418 height 43
click at [282, 330] on input "d. Implement a secure remote access gateway with multi-factor authentication, a…" at bounding box center [282, 325] width 0 height 8
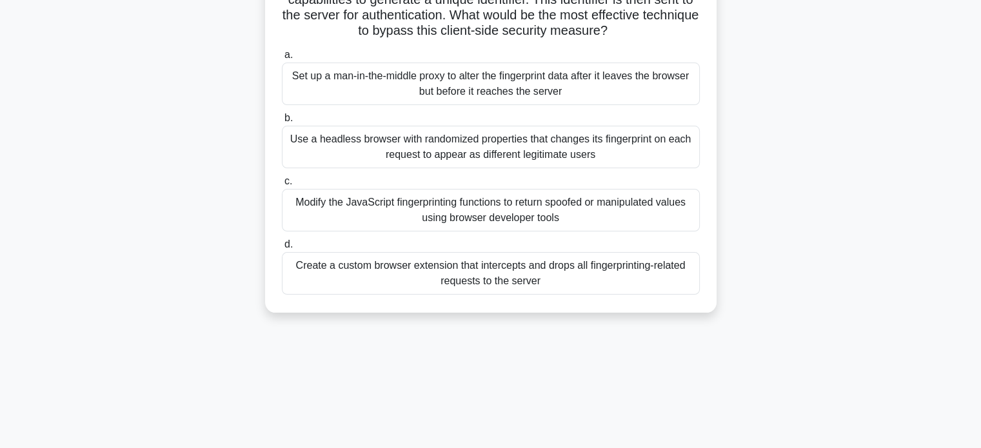
scroll to position [194, 0]
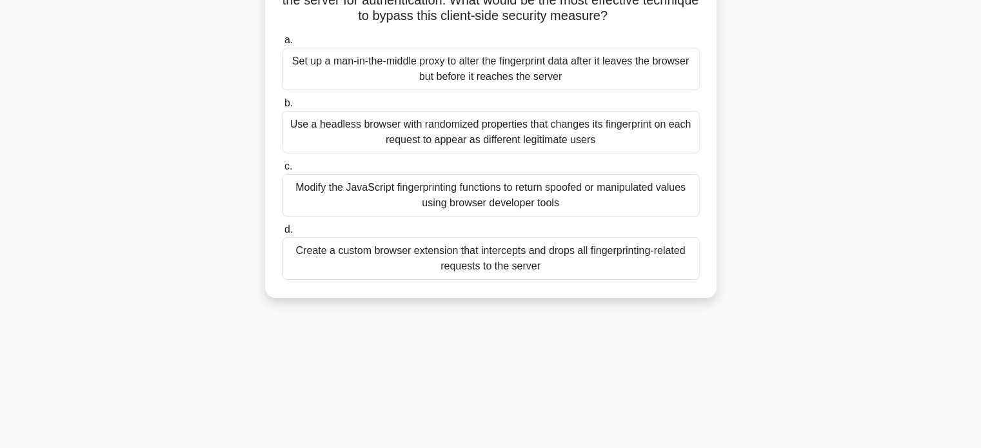
click at [475, 275] on div "Create a custom browser extension that intercepts and drops all fingerprinting-…" at bounding box center [491, 258] width 418 height 43
click at [282, 234] on input "d. Create a custom browser extension that intercepts and drops all fingerprinti…" at bounding box center [282, 230] width 0 height 8
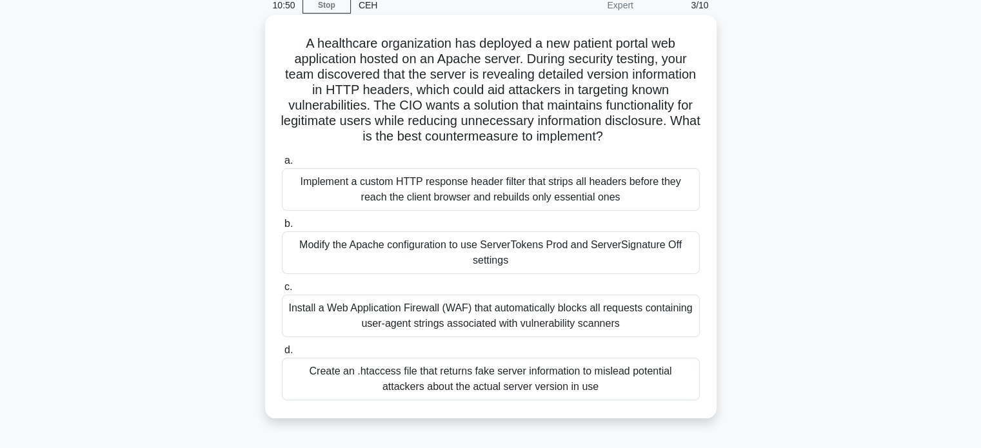
scroll to position [65, 0]
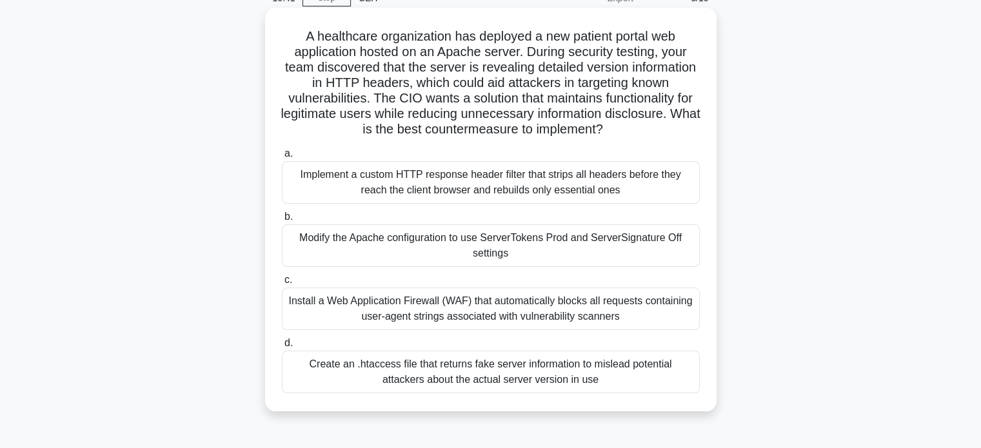
click at [481, 186] on div "Implement a custom HTTP response header filter that strips all headers before t…" at bounding box center [491, 182] width 418 height 43
click at [282, 158] on input "a. Implement a custom HTTP response header filter that strips all headers befor…" at bounding box center [282, 154] width 0 height 8
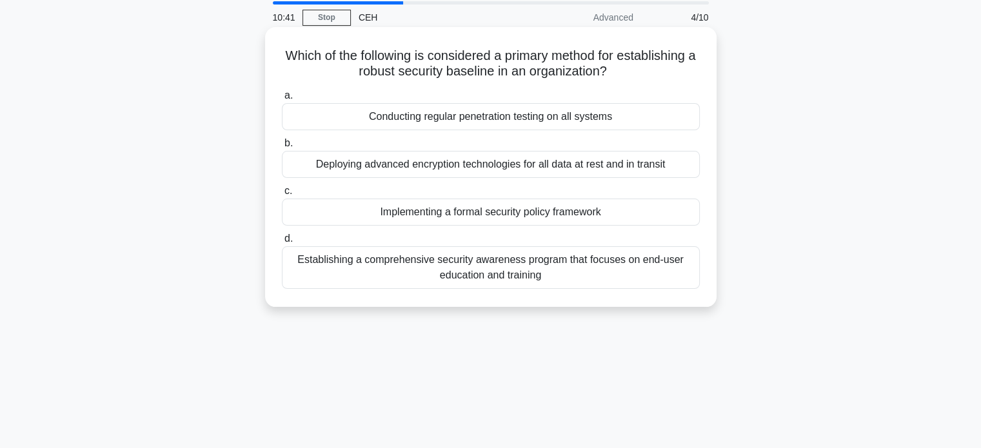
scroll to position [0, 0]
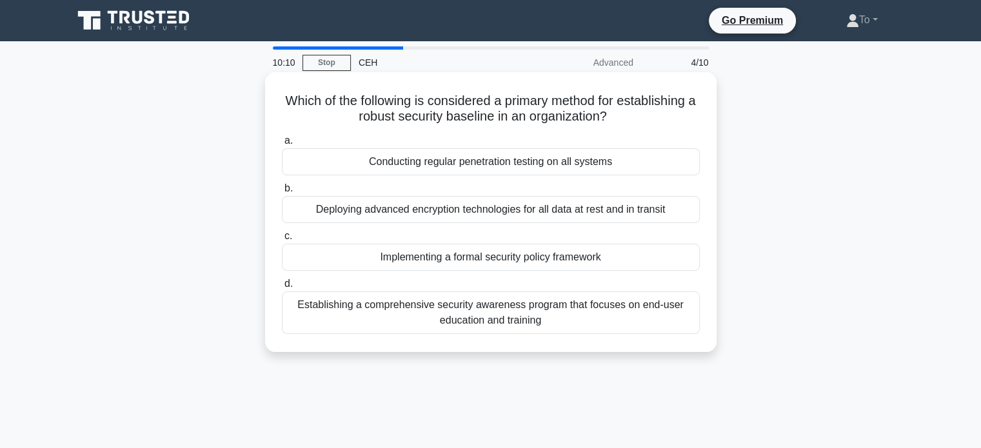
click at [547, 169] on div "Conducting regular penetration testing on all systems" at bounding box center [491, 161] width 418 height 27
click at [282, 145] on input "a. Conducting regular penetration testing on all systems" at bounding box center [282, 141] width 0 height 8
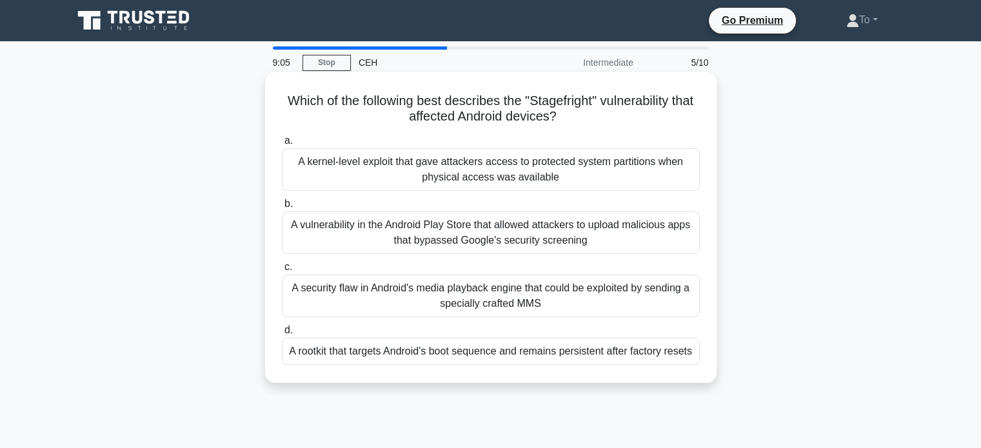
click at [519, 230] on div "A vulnerability in the Android Play Store that allowed attackers to upload mali…" at bounding box center [491, 233] width 418 height 43
click at [282, 208] on input "b. A vulnerability in the Android Play Store that allowed attackers to upload m…" at bounding box center [282, 204] width 0 height 8
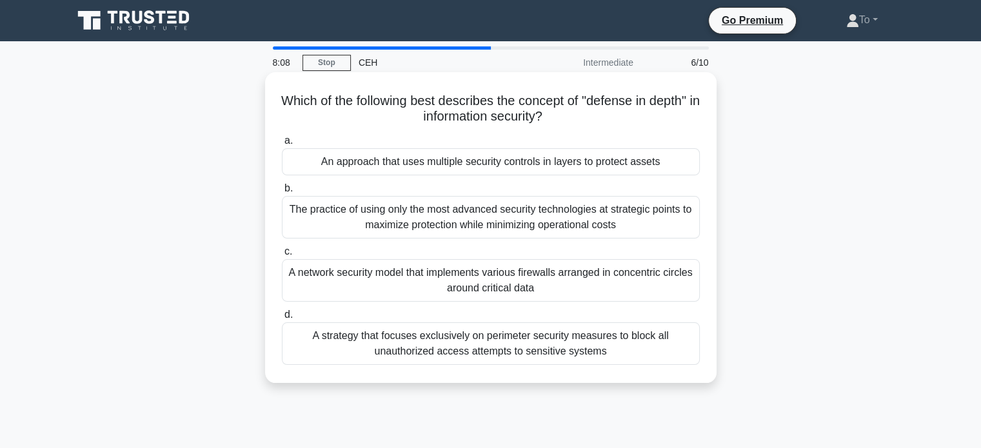
click at [514, 340] on div "A strategy that focuses exclusively on perimeter security measures to block all…" at bounding box center [491, 344] width 418 height 43
click at [282, 319] on input "d. A strategy that focuses exclusively on perimeter security measures to block …" at bounding box center [282, 315] width 0 height 8
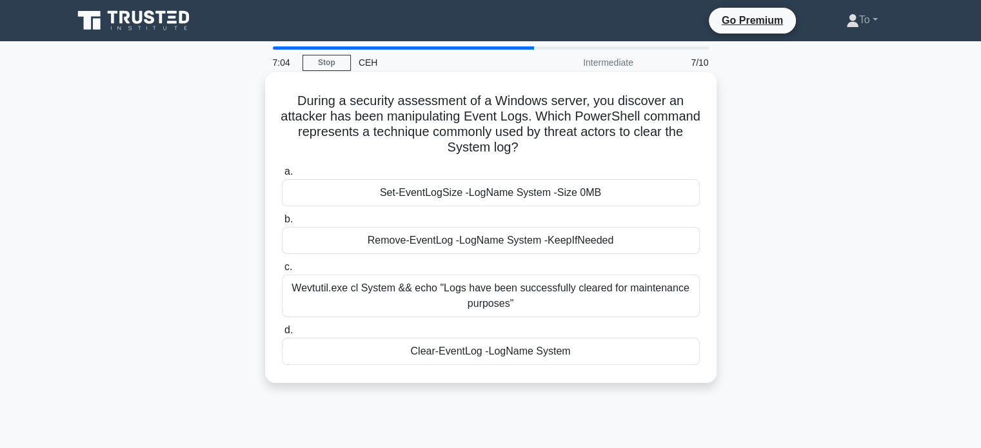
click at [484, 353] on div "Clear-EventLog -LogName System" at bounding box center [491, 351] width 418 height 27
click at [282, 335] on input "d. Clear-EventLog -LogName System" at bounding box center [282, 330] width 0 height 8
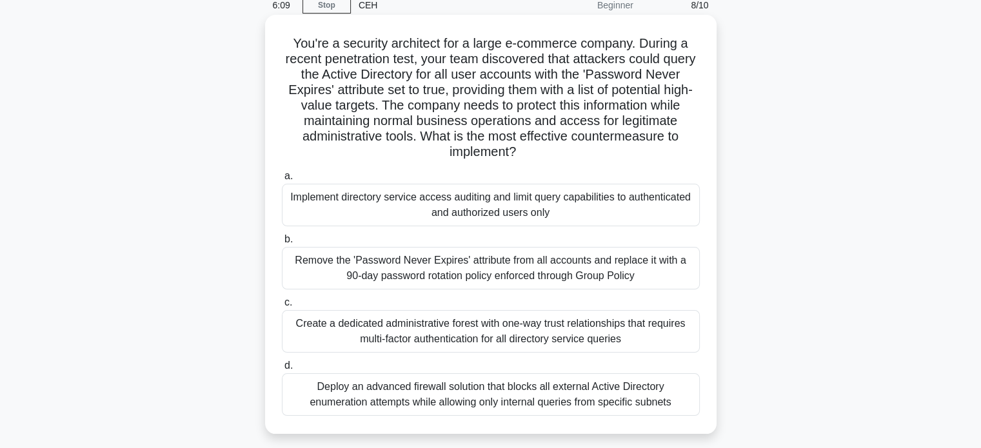
scroll to position [65, 0]
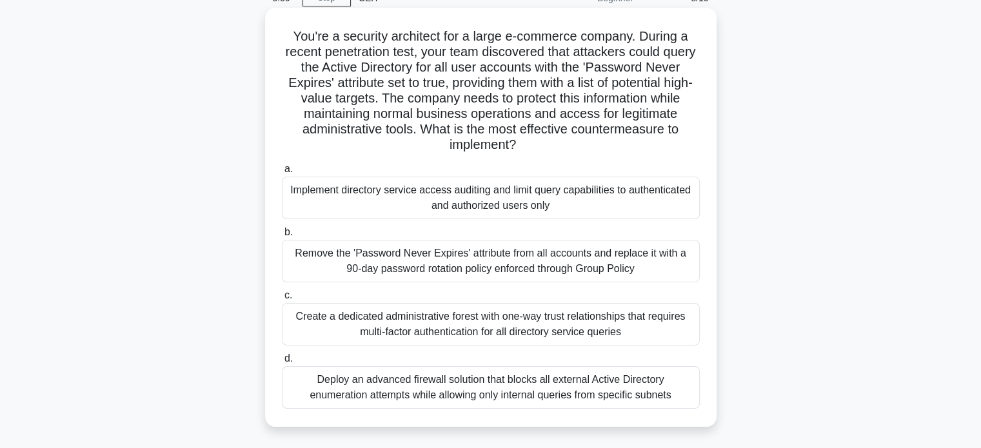
click at [592, 379] on div "Deploy an advanced firewall solution that blocks all external Active Directory …" at bounding box center [491, 387] width 418 height 43
click at [282, 363] on input "d. Deploy an advanced firewall solution that blocks all external Active Directo…" at bounding box center [282, 359] width 0 height 8
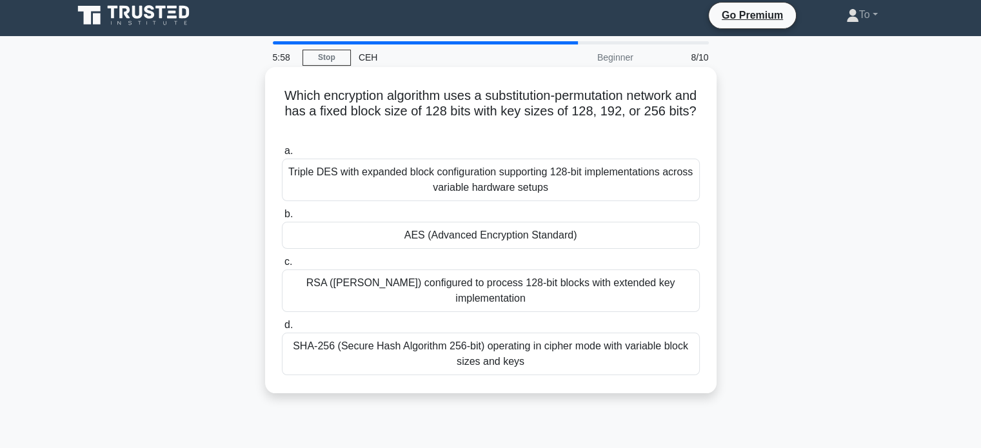
scroll to position [0, 0]
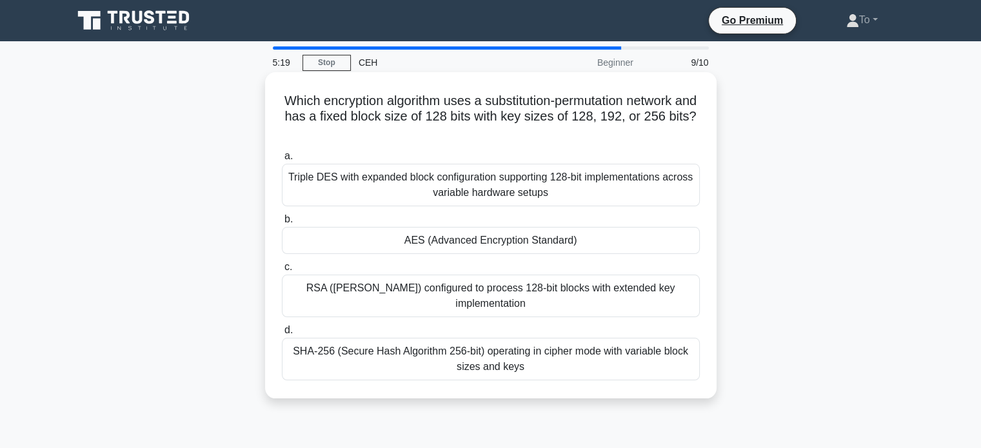
click at [466, 303] on div "RSA (Rivest-Shamir-Adleman) configured to process 128-bit blocks with extended …" at bounding box center [491, 296] width 418 height 43
click at [282, 272] on input "c. RSA (Rivest-Shamir-Adleman) configured to process 128-bit blocks with extend…" at bounding box center [282, 267] width 0 height 8
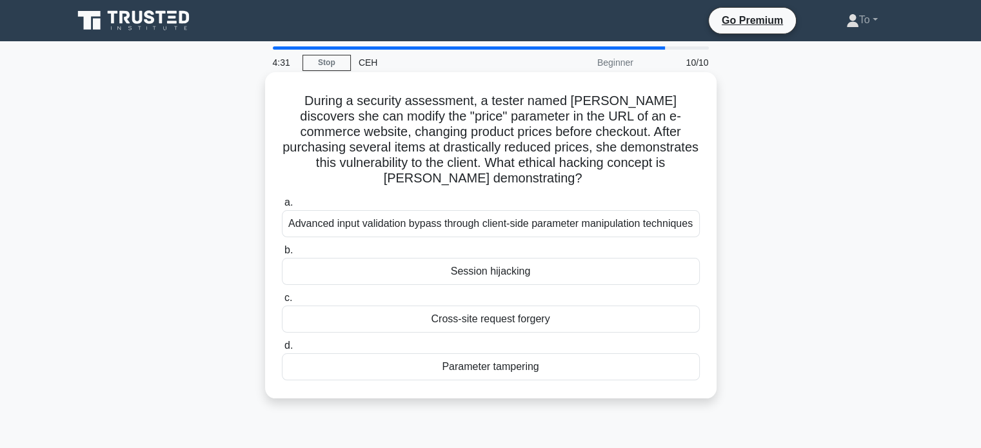
click at [496, 371] on div "Parameter tampering" at bounding box center [491, 366] width 418 height 27
click at [282, 350] on input "d. Parameter tampering" at bounding box center [282, 346] width 0 height 8
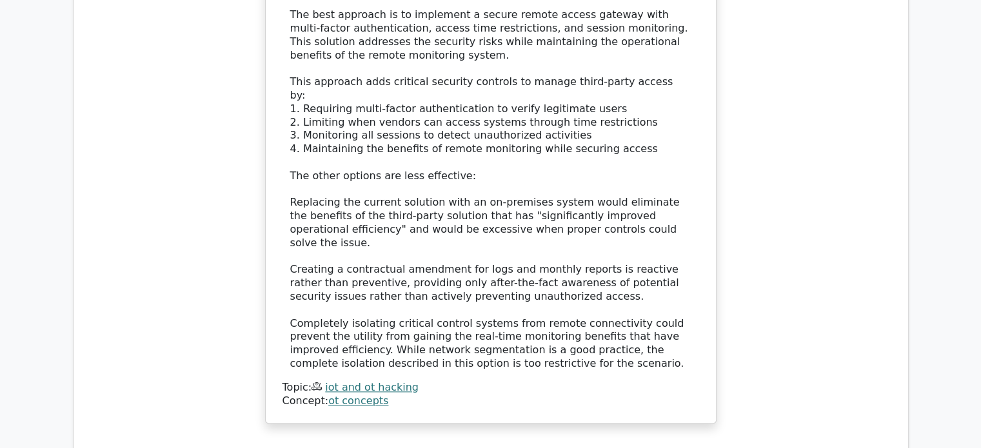
scroll to position [2000, 0]
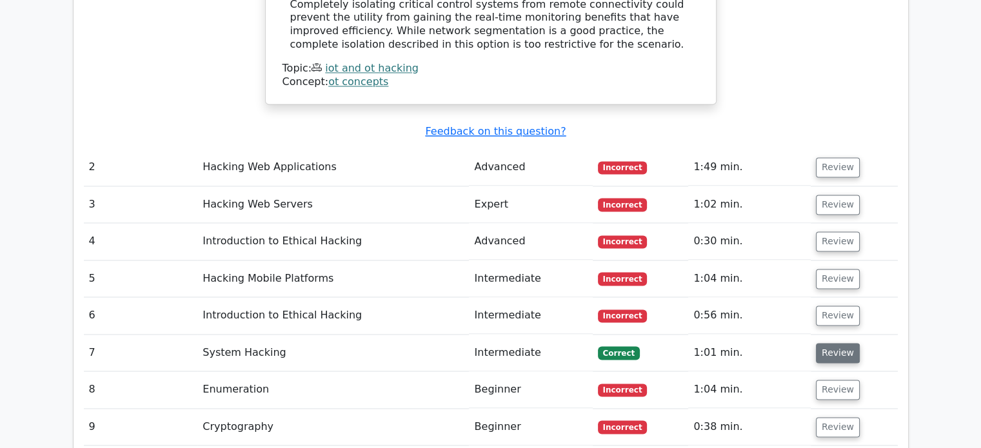
click at [826, 343] on button "Review" at bounding box center [838, 353] width 44 height 20
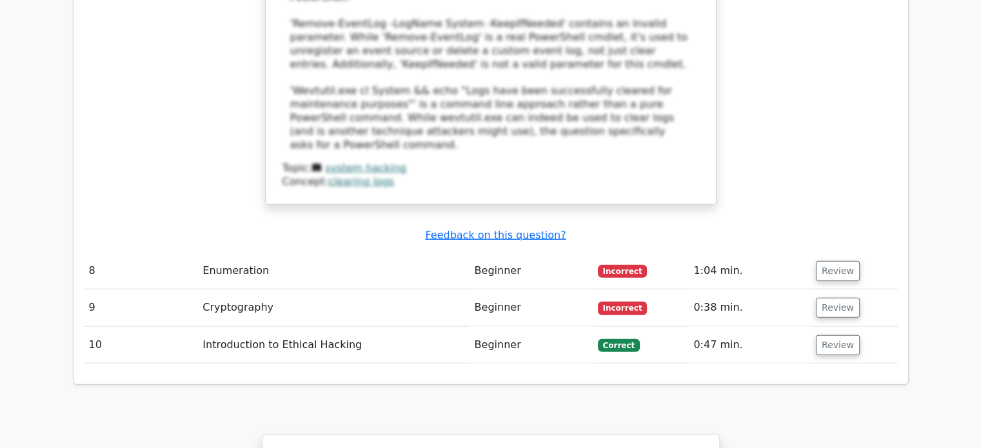
scroll to position [2838, 0]
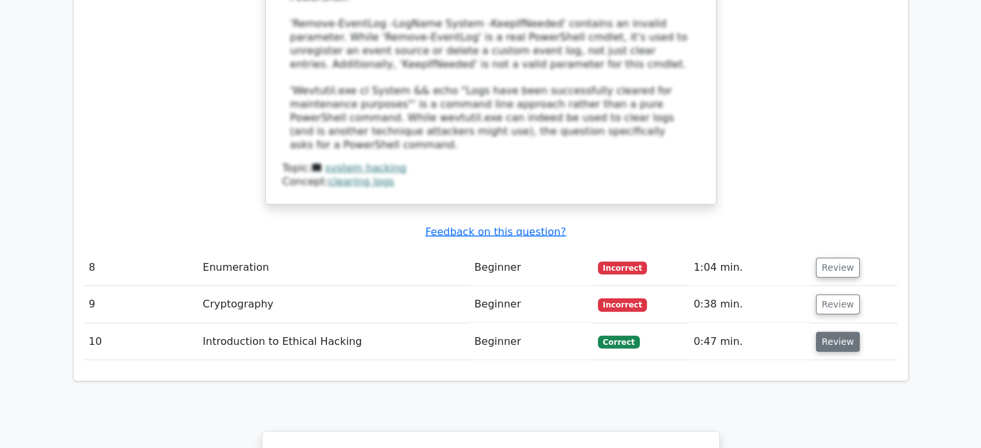
click at [830, 332] on button "Review" at bounding box center [838, 342] width 44 height 20
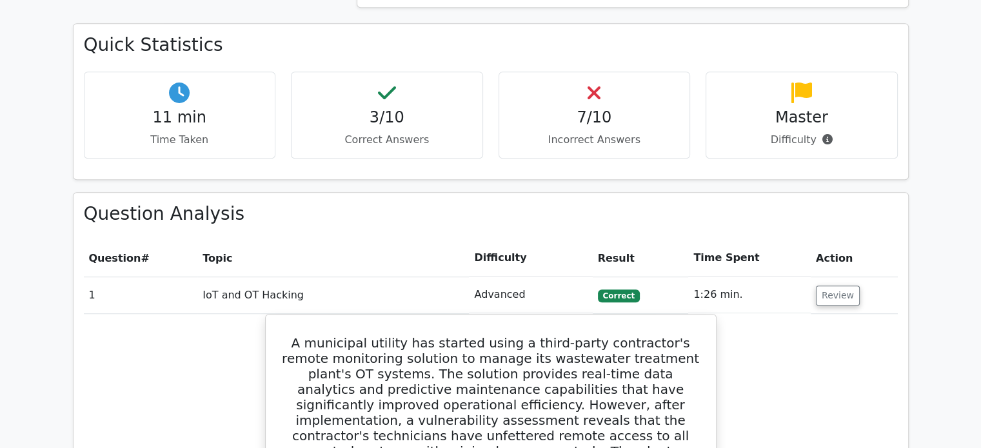
scroll to position [839, 0]
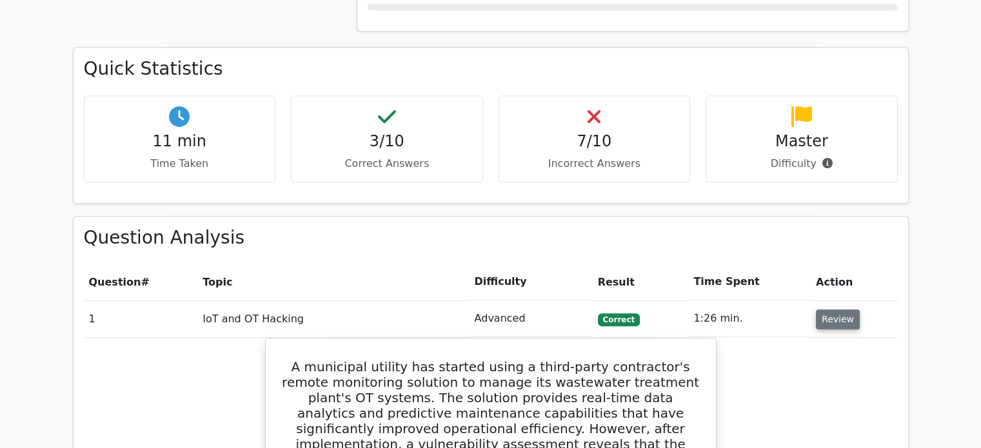
click at [820, 310] on button "Review" at bounding box center [838, 320] width 44 height 20
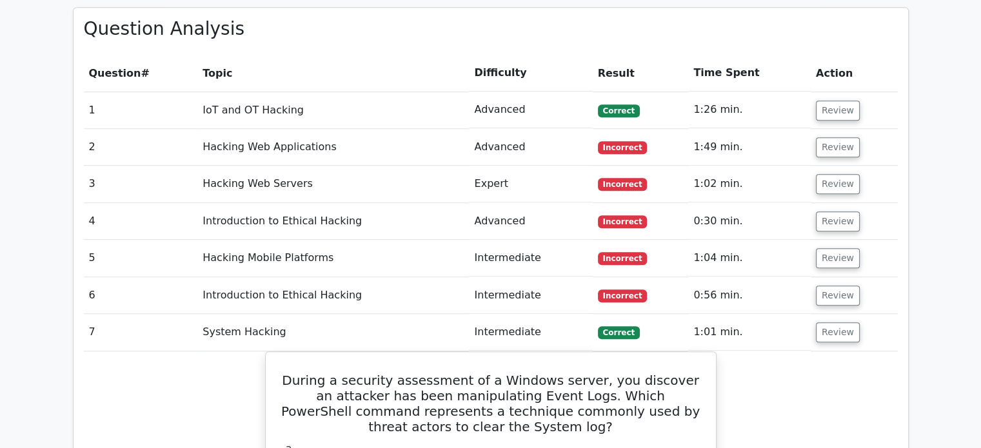
scroll to position [1032, 0]
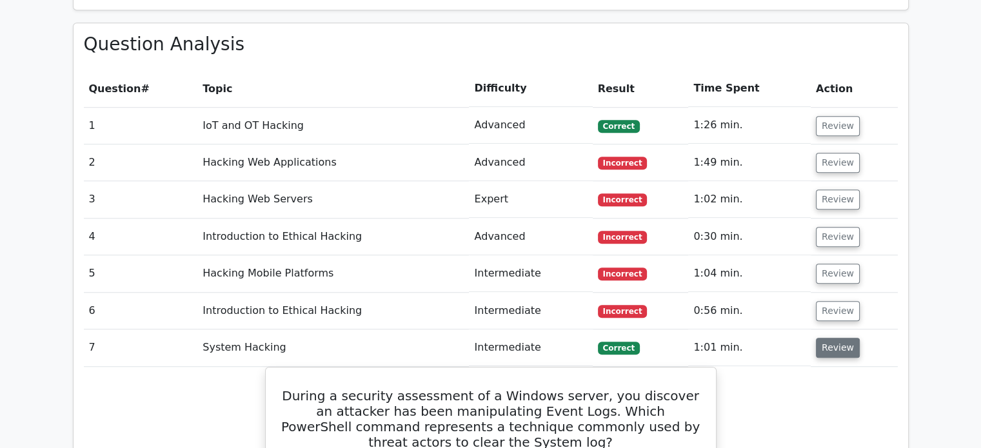
click at [826, 338] on button "Review" at bounding box center [838, 348] width 44 height 20
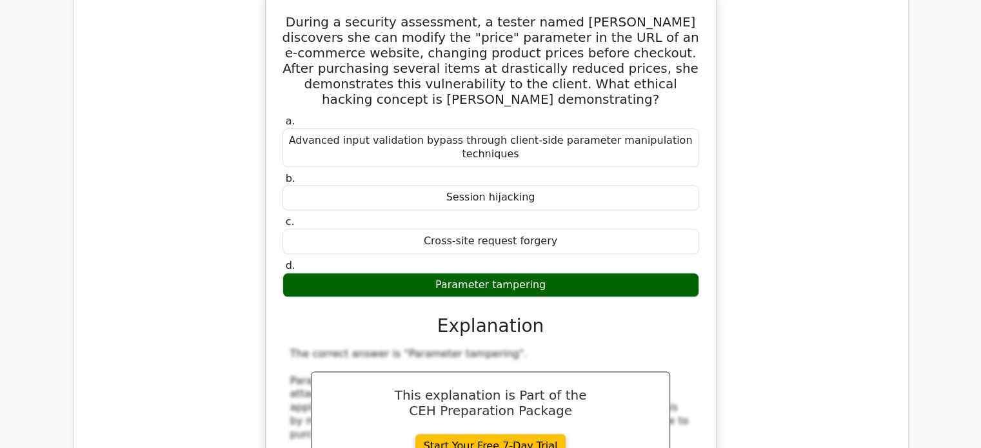
scroll to position [1290, 0]
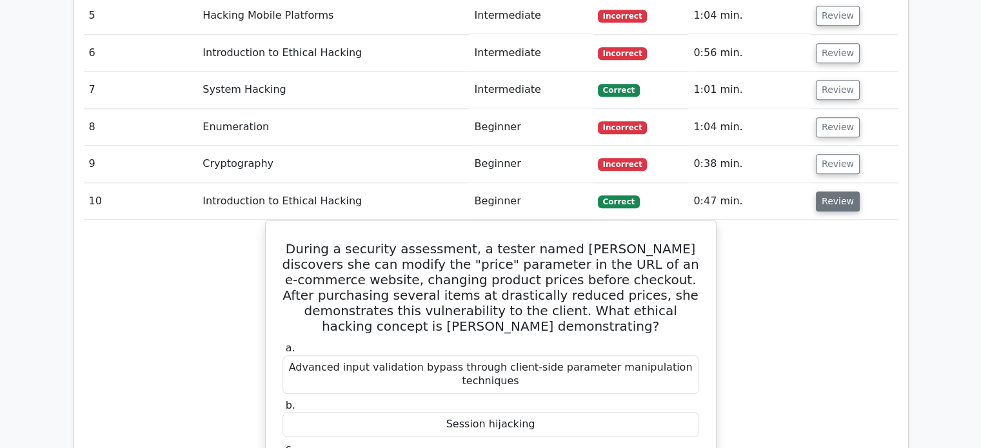
click at [830, 192] on button "Review" at bounding box center [838, 202] width 44 height 20
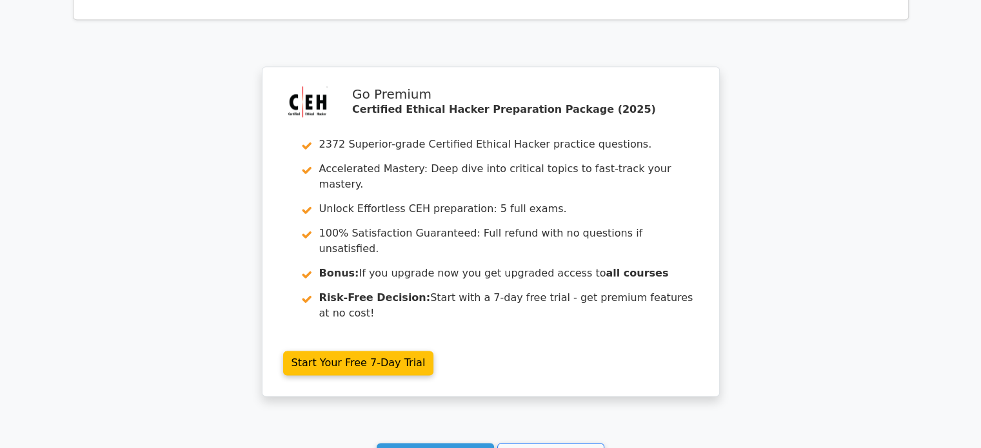
scroll to position [1620, 0]
